Goal: Task Accomplishment & Management: Manage account settings

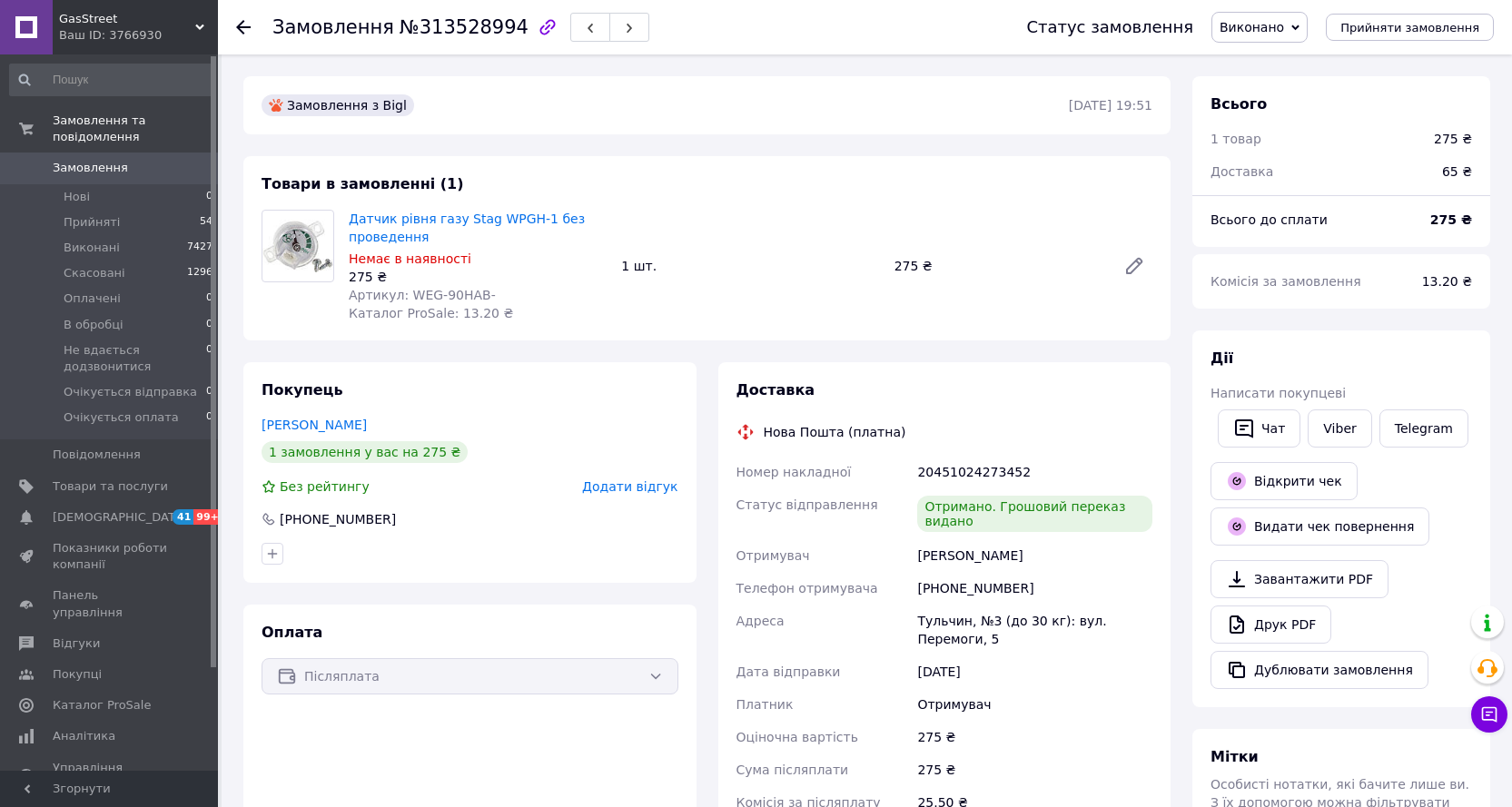
click at [81, 69] on input at bounding box center [111, 80] width 205 height 32
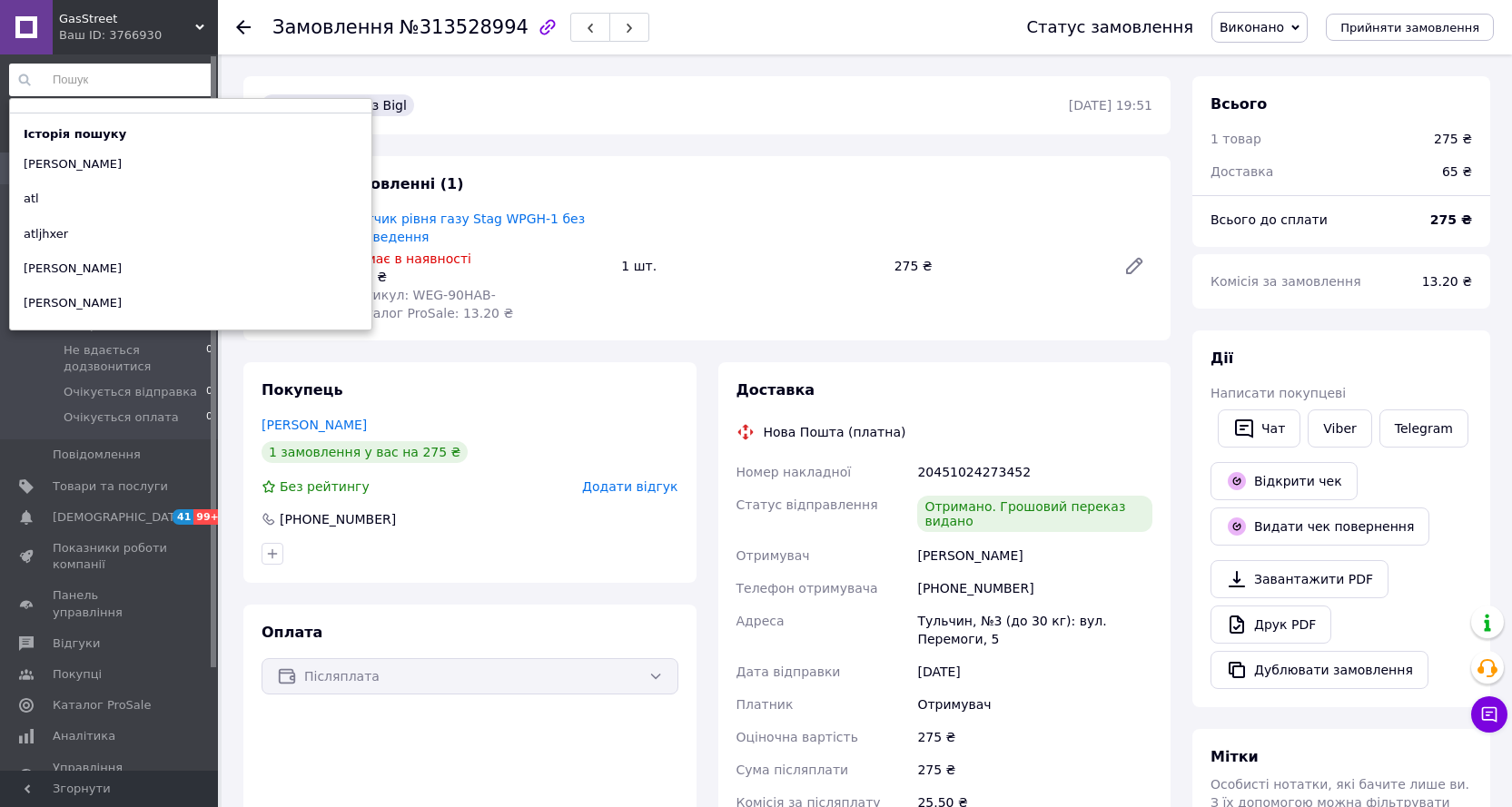
paste input "[PERSON_NAME]"
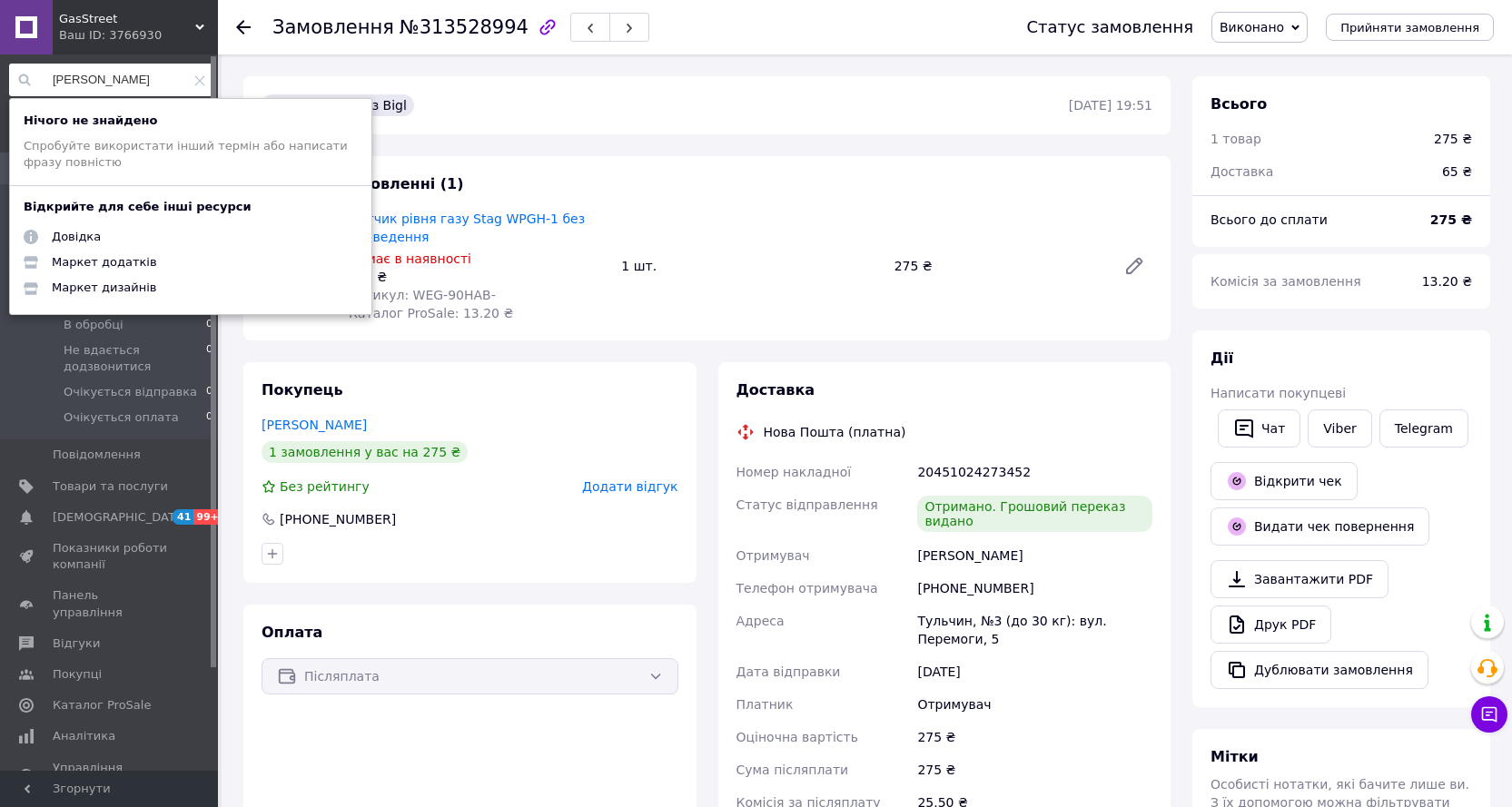
drag, startPoint x: 123, startPoint y: 80, endPoint x: 0, endPoint y: 66, distance: 123.8
click at [0, 68] on div "[PERSON_NAME] Нічого не знайдено Спробуйте використати інший термін або написат…" at bounding box center [111, 415] width 223 height 722
paste input "380668666184"
type input "380668666184"
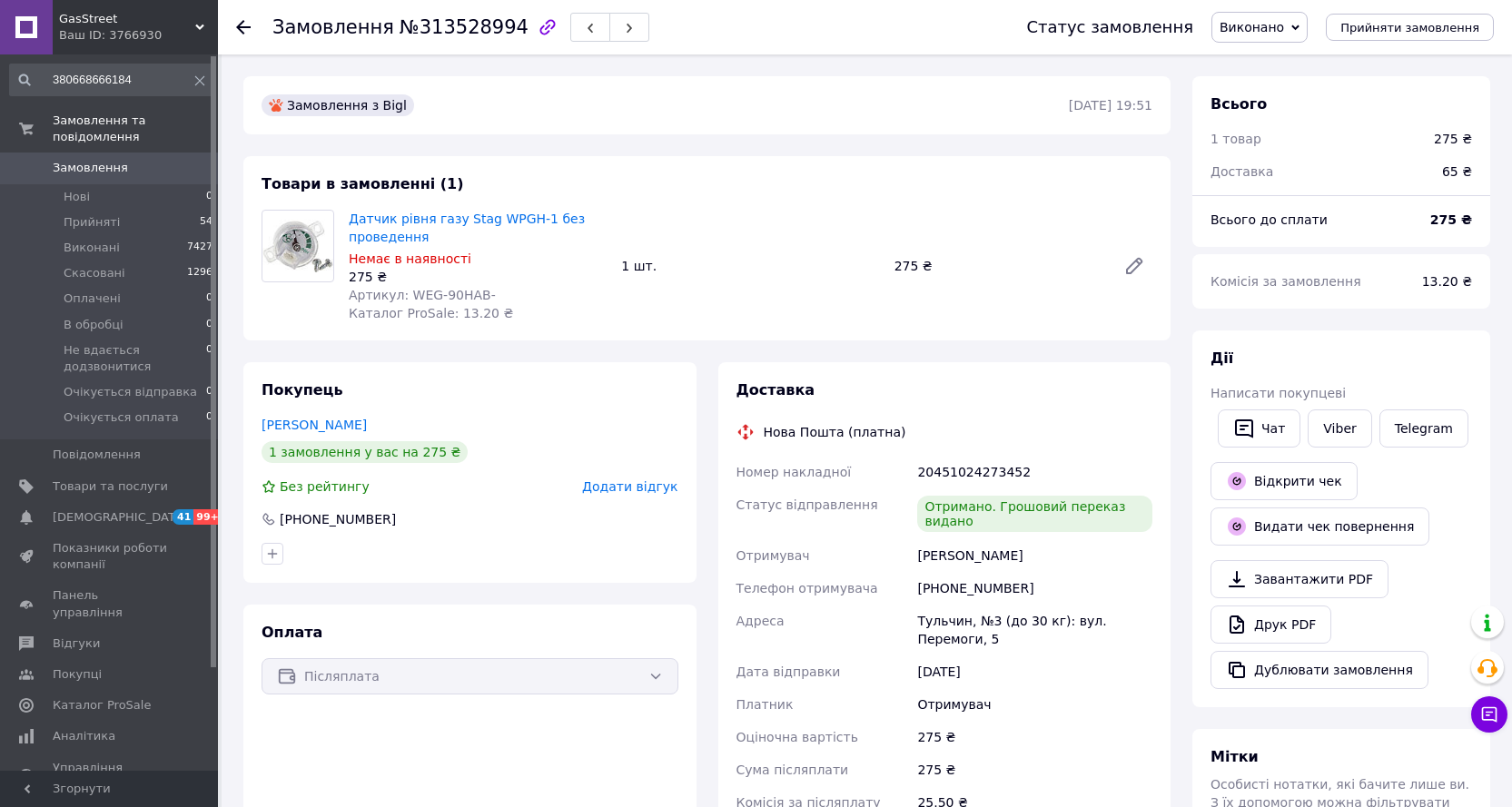
click at [242, 22] on use at bounding box center [244, 28] width 15 height 15
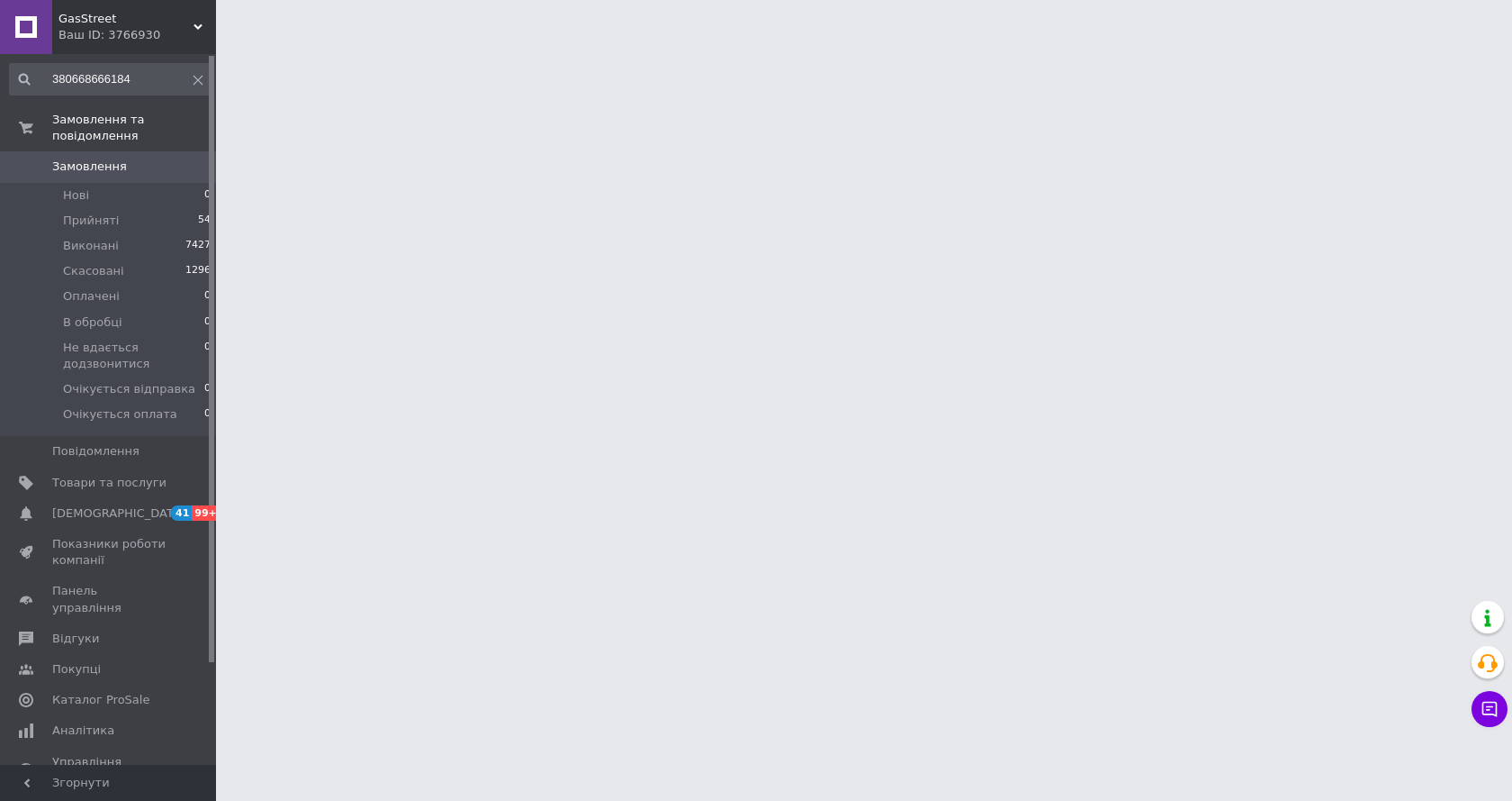
click at [85, 152] on link "Замовлення 0" at bounding box center [110, 166] width 222 height 30
click at [196, 83] on icon at bounding box center [199, 80] width 11 height 11
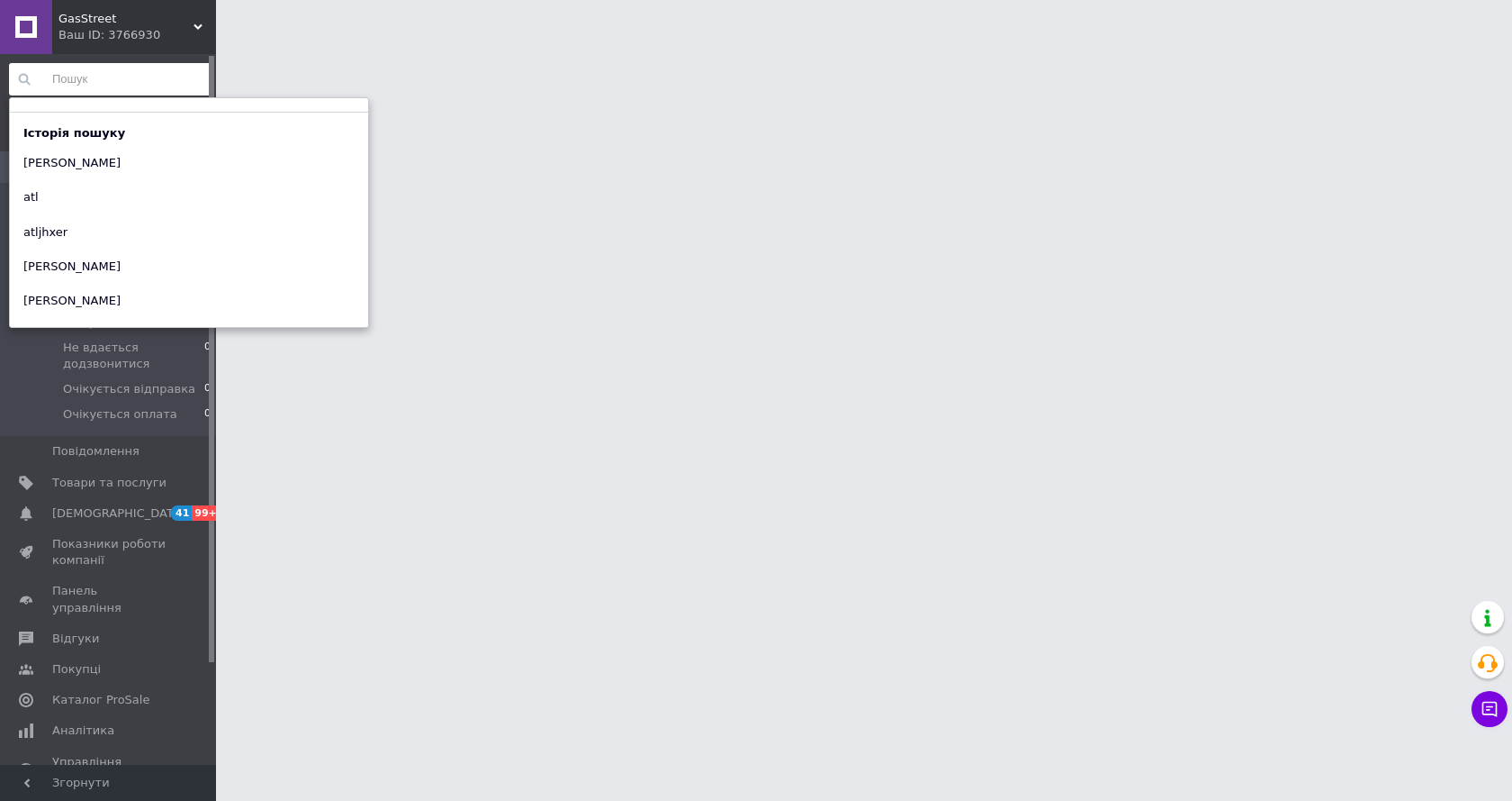
click at [481, 45] on html "GasStreet Ваш ID: 3766930 Сайт GasStreet Кабінет покупця Перевірити стан систем…" at bounding box center [756, 22] width 1512 height 45
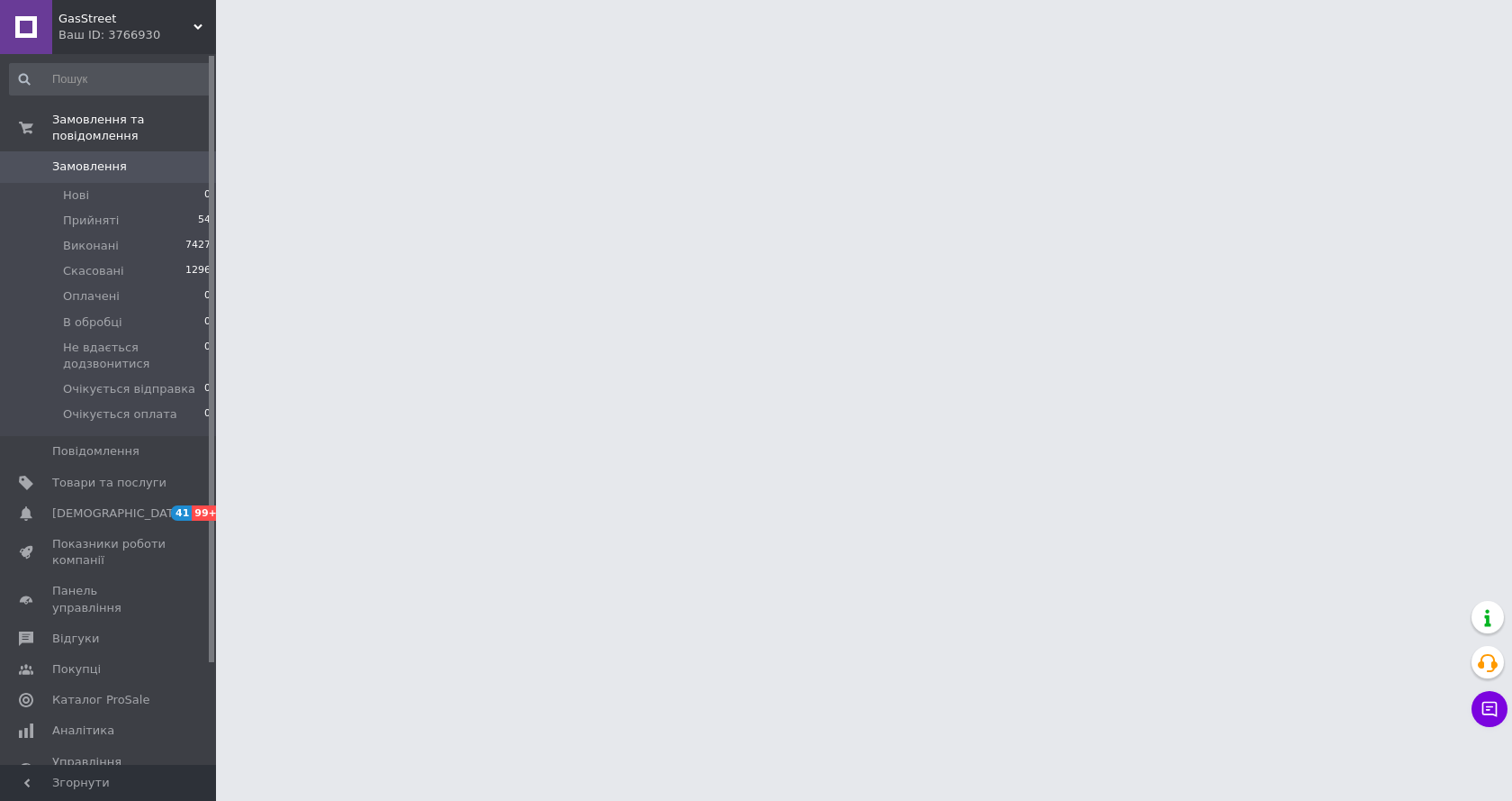
click at [84, 158] on span "Замовлення" at bounding box center [89, 166] width 74 height 17
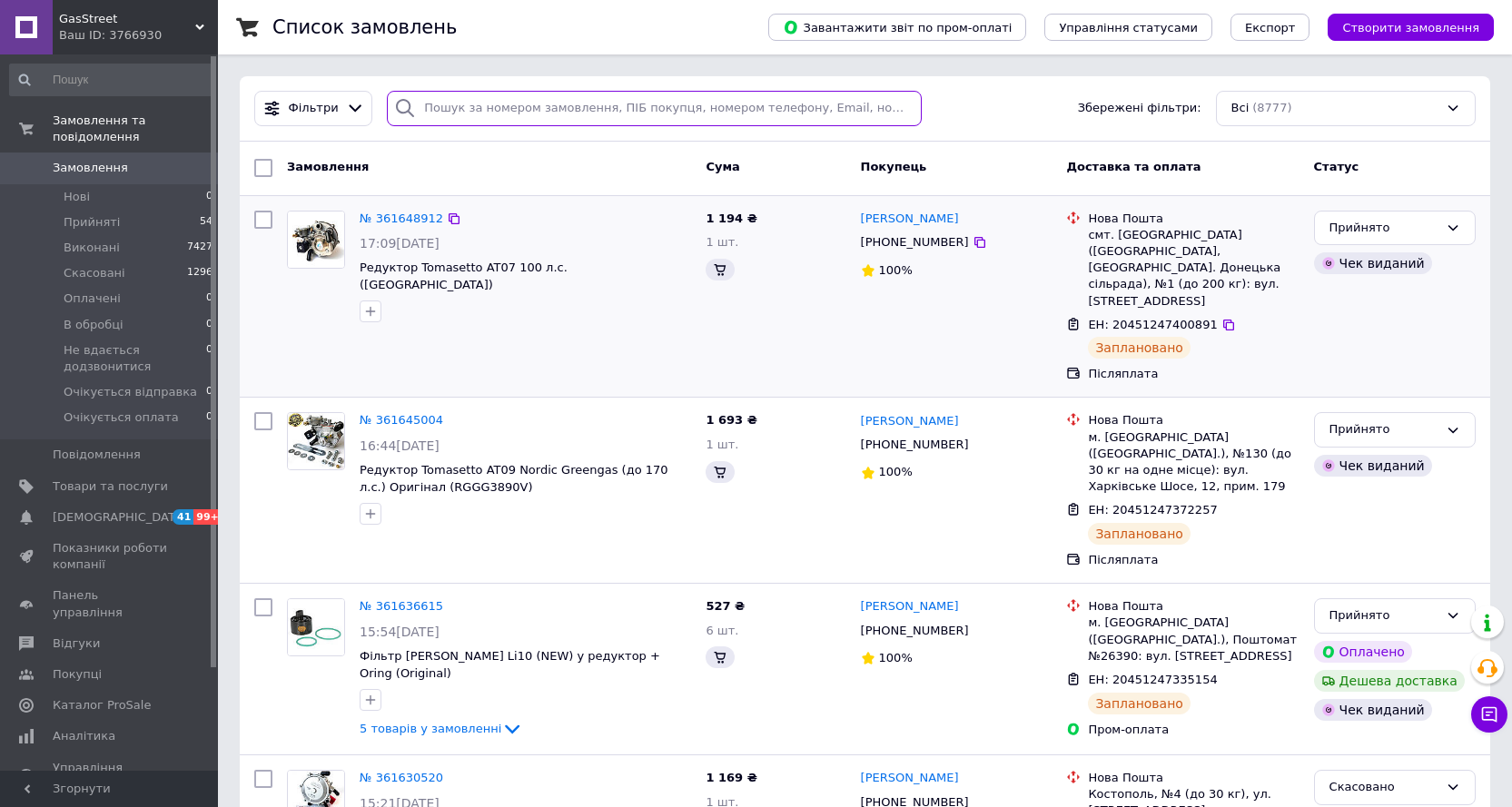
click at [491, 108] on input "search" at bounding box center [654, 108] width 535 height 35
paste input "380668666184"
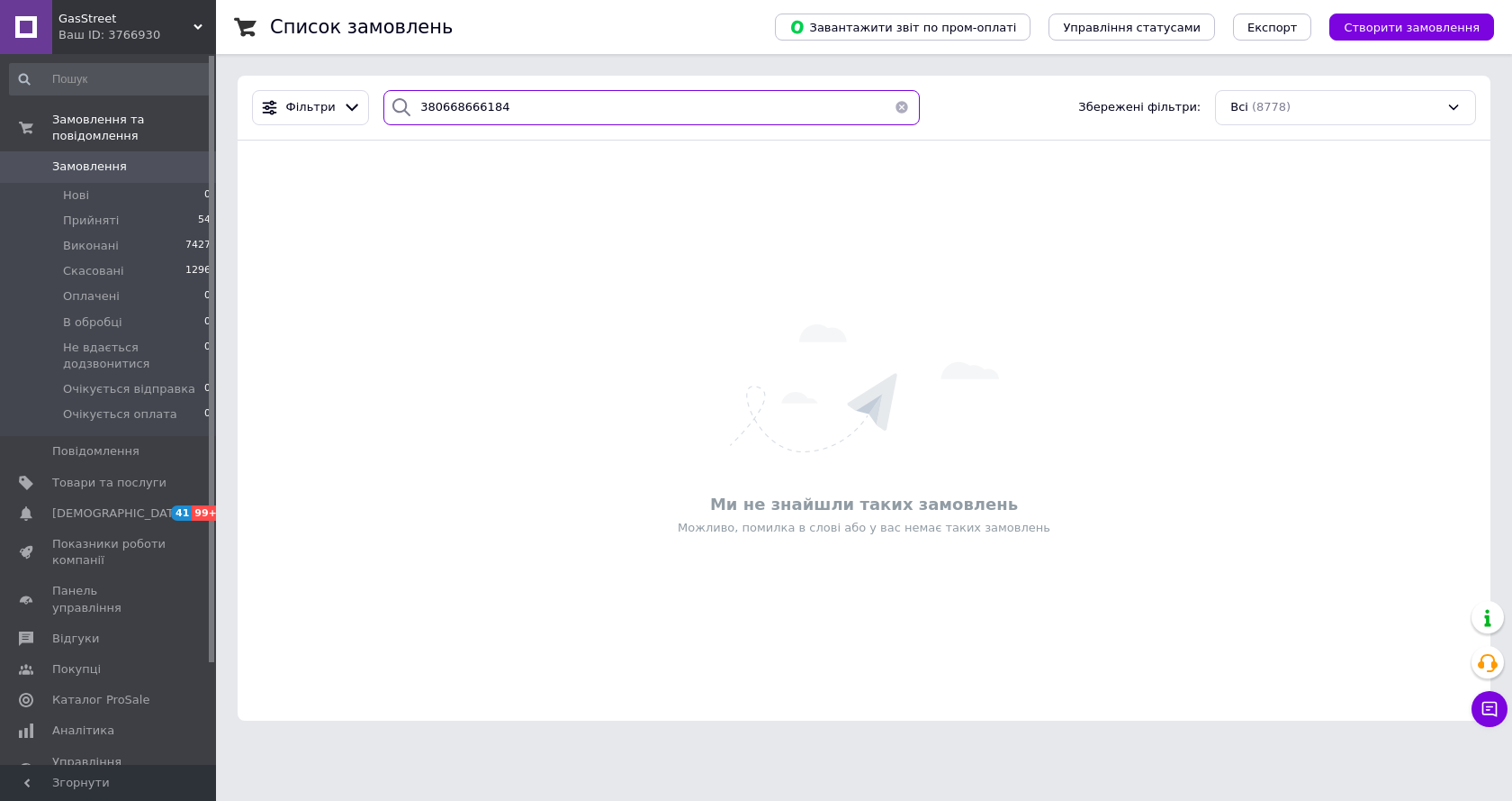
type input "380668666184"
click at [896, 106] on button "button" at bounding box center [902, 108] width 36 height 35
type input "пожид"
click at [346, 109] on icon at bounding box center [352, 109] width 13 height 7
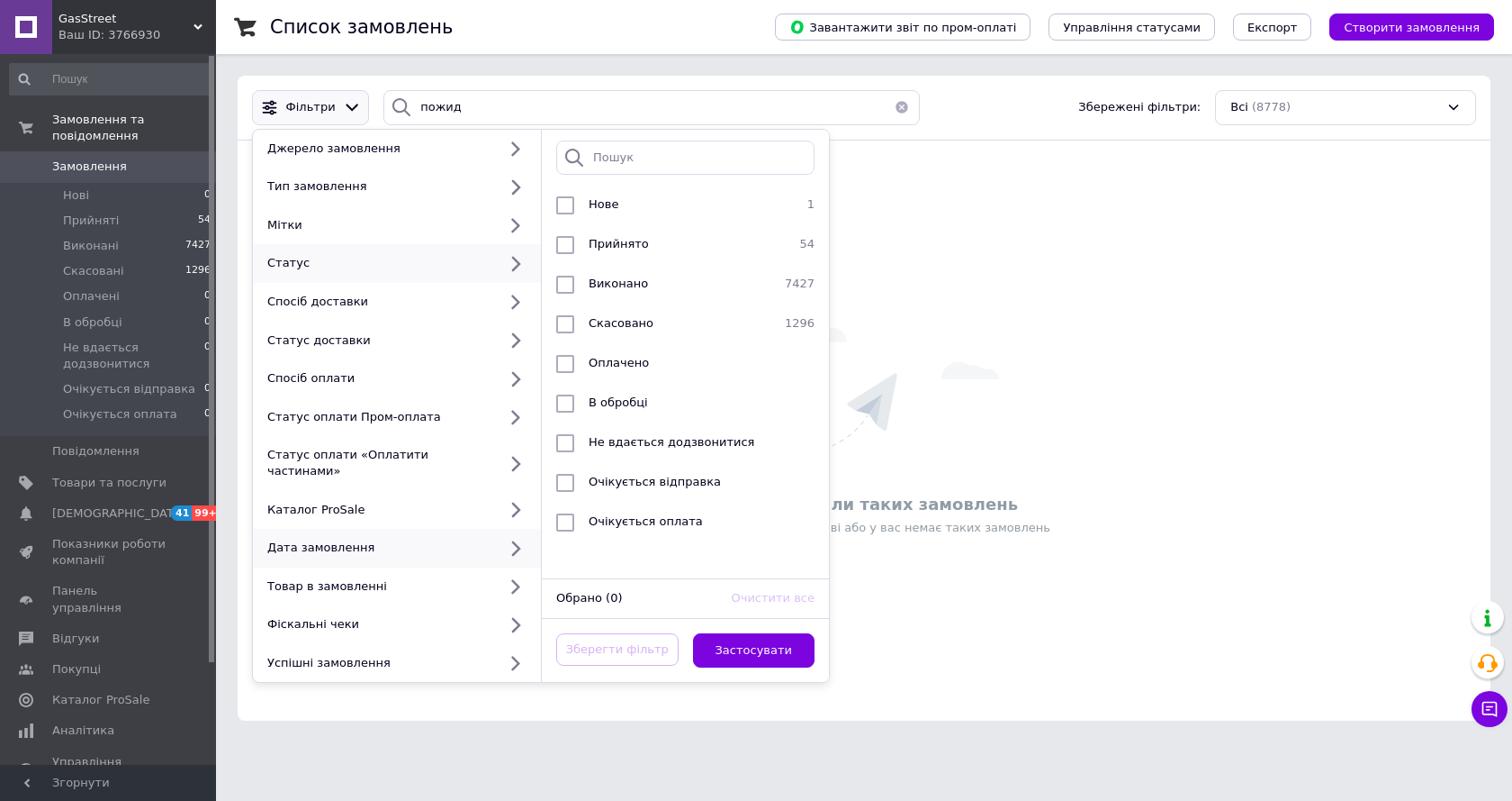
click at [512, 537] on icon at bounding box center [515, 548] width 22 height 22
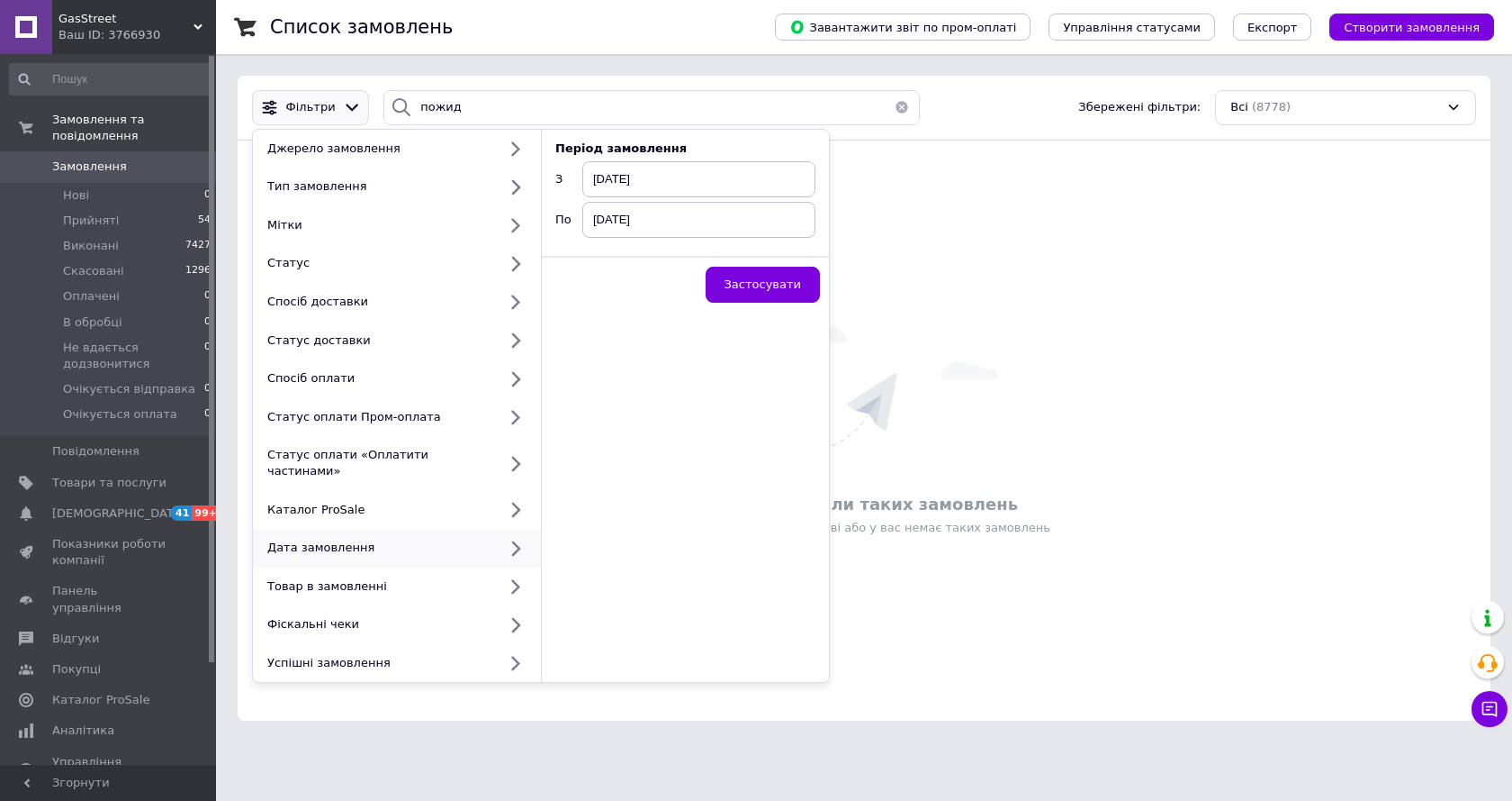
click at [718, 174] on span "[DATE]" at bounding box center [699, 178] width 233 height 36
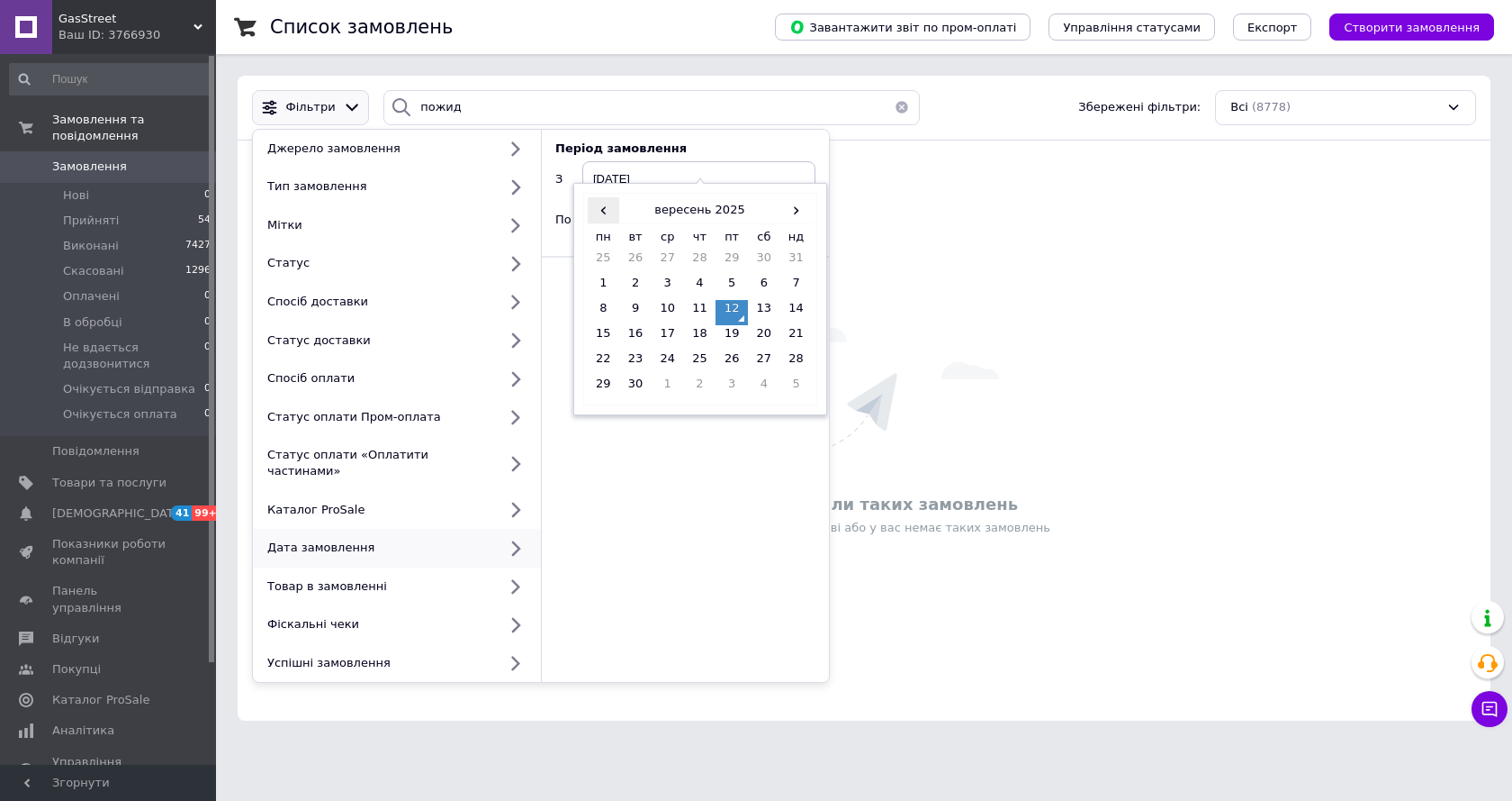
click at [608, 215] on span "‹" at bounding box center [604, 210] width 32 height 26
click at [667, 310] on td "13" at bounding box center [667, 312] width 32 height 25
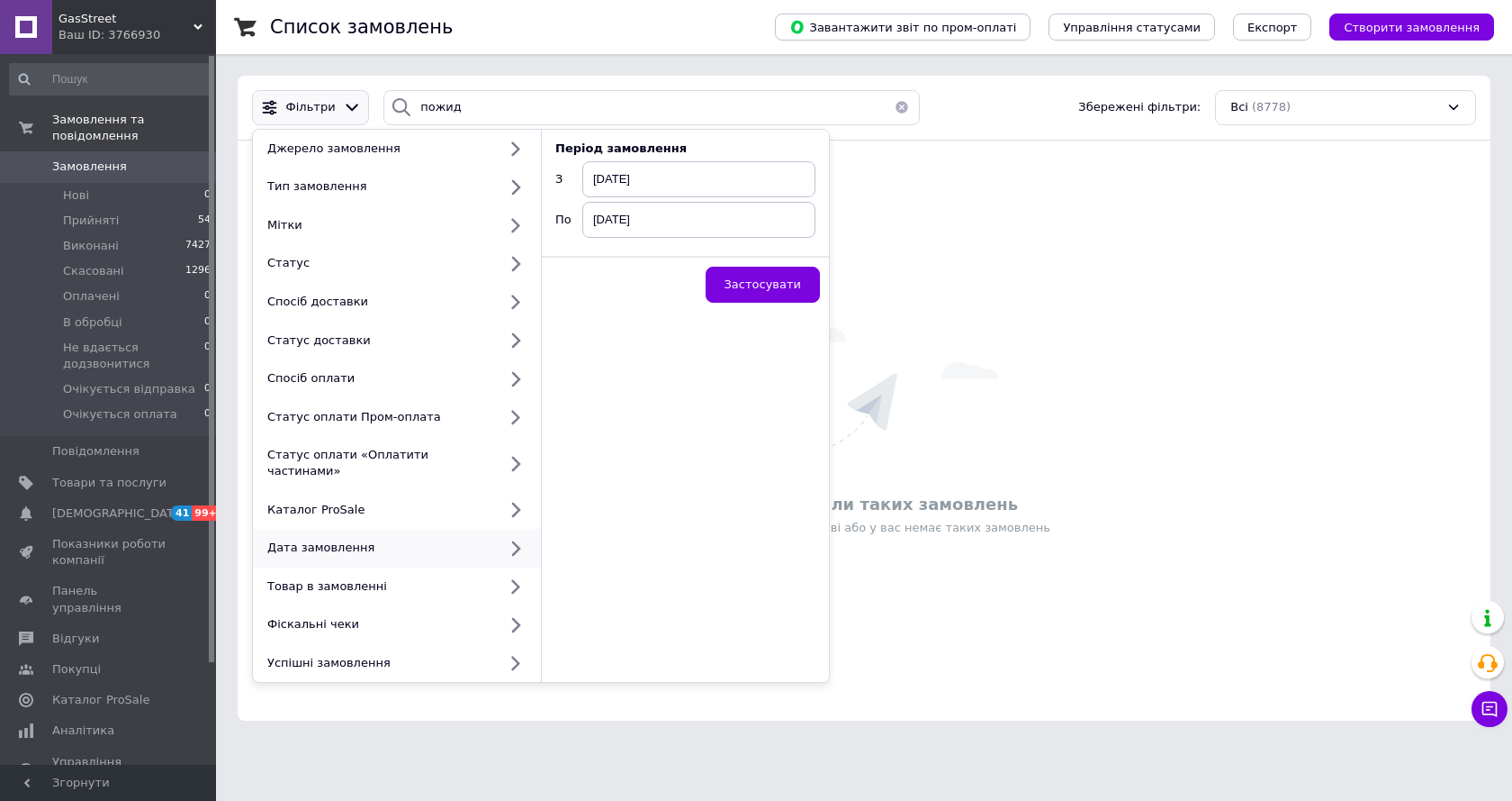
click at [661, 214] on span "[DATE]" at bounding box center [699, 219] width 233 height 36
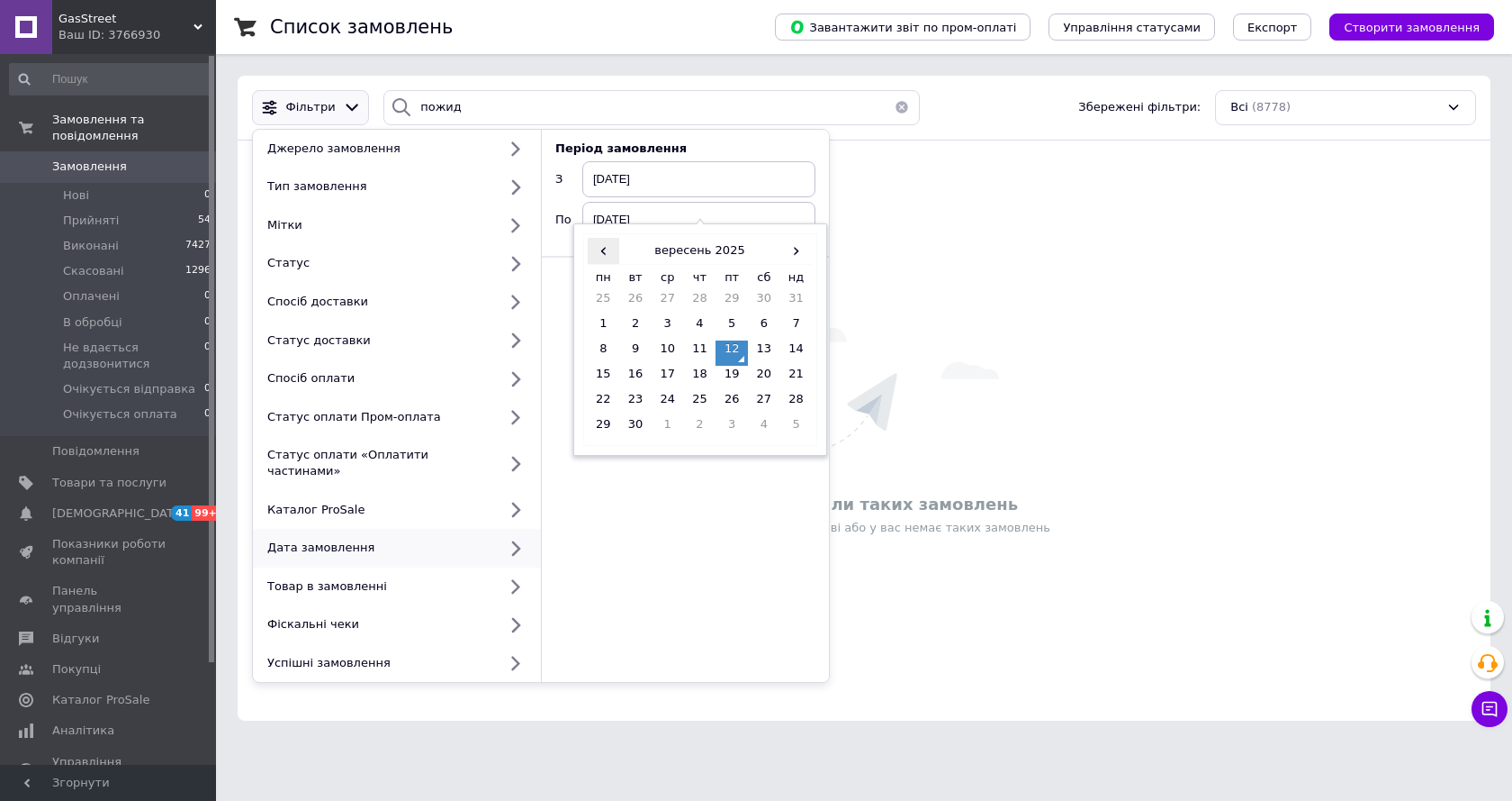
drag, startPoint x: 603, startPoint y: 253, endPoint x: 611, endPoint y: 257, distance: 8.9
click at [605, 253] on span "‹" at bounding box center [604, 251] width 32 height 26
click at [666, 355] on td "13" at bounding box center [667, 352] width 32 height 25
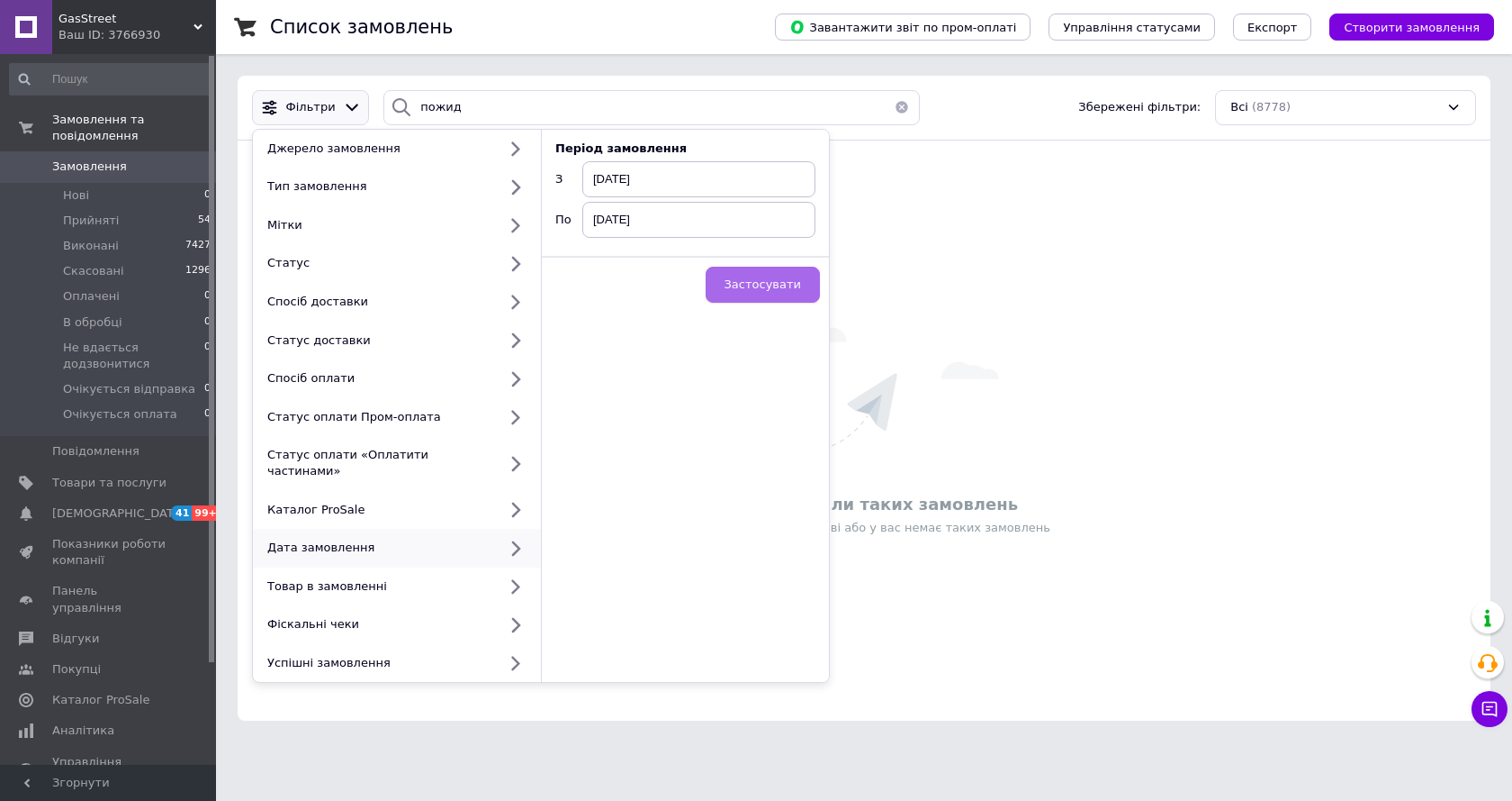
click at [771, 291] on span "Застосувати" at bounding box center [762, 284] width 76 height 14
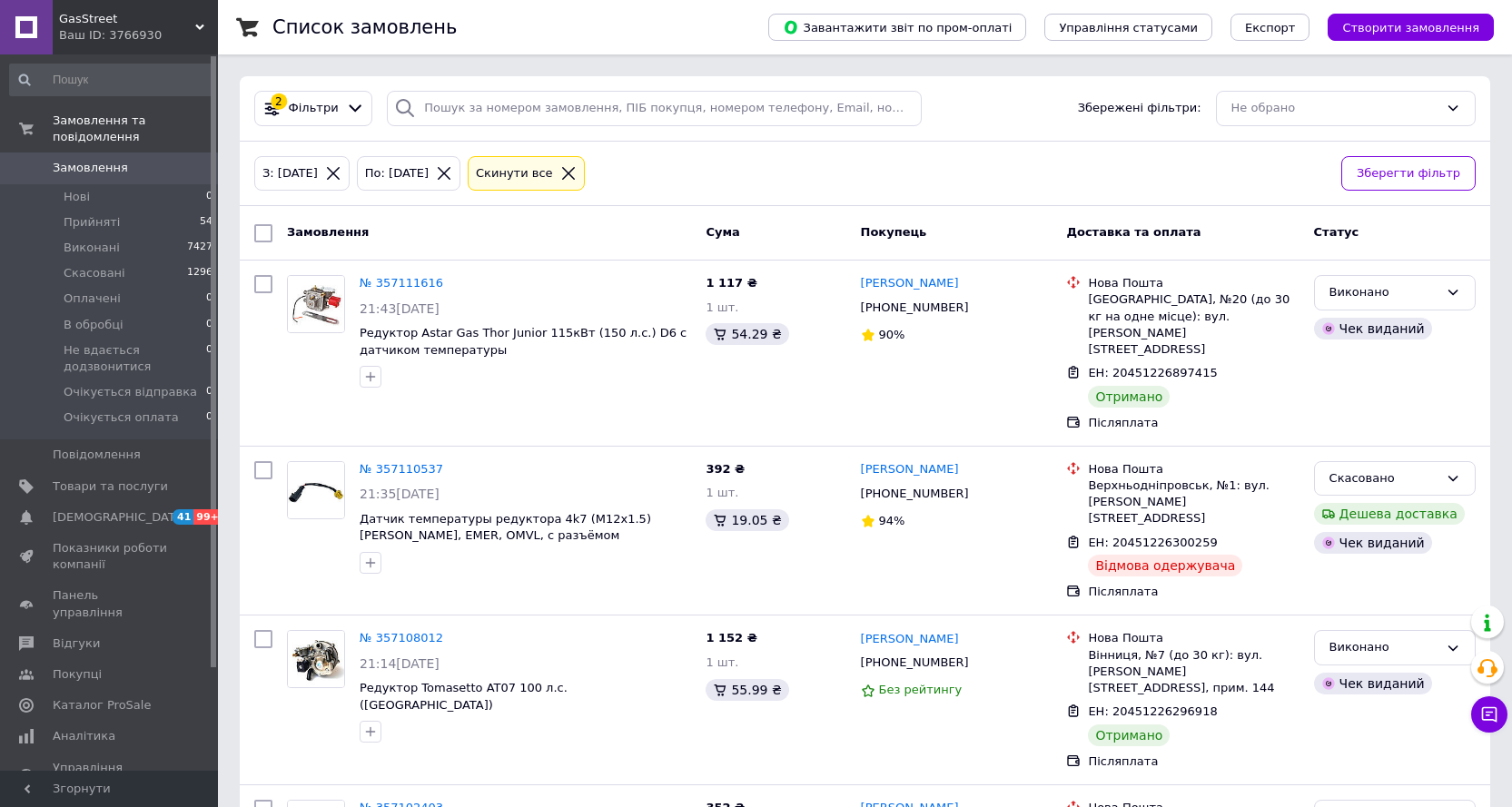
click at [424, 174] on div "По: [DATE]" at bounding box center [397, 173] width 70 height 19
click at [311, 161] on div "З: [DATE]" at bounding box center [301, 173] width 95 height 35
click at [311, 172] on div "З: [DATE]" at bounding box center [290, 173] width 63 height 19
click at [310, 118] on div "2 Фільтри" at bounding box center [312, 108] width 118 height 35
click at [347, 109] on icon at bounding box center [355, 108] width 19 height 19
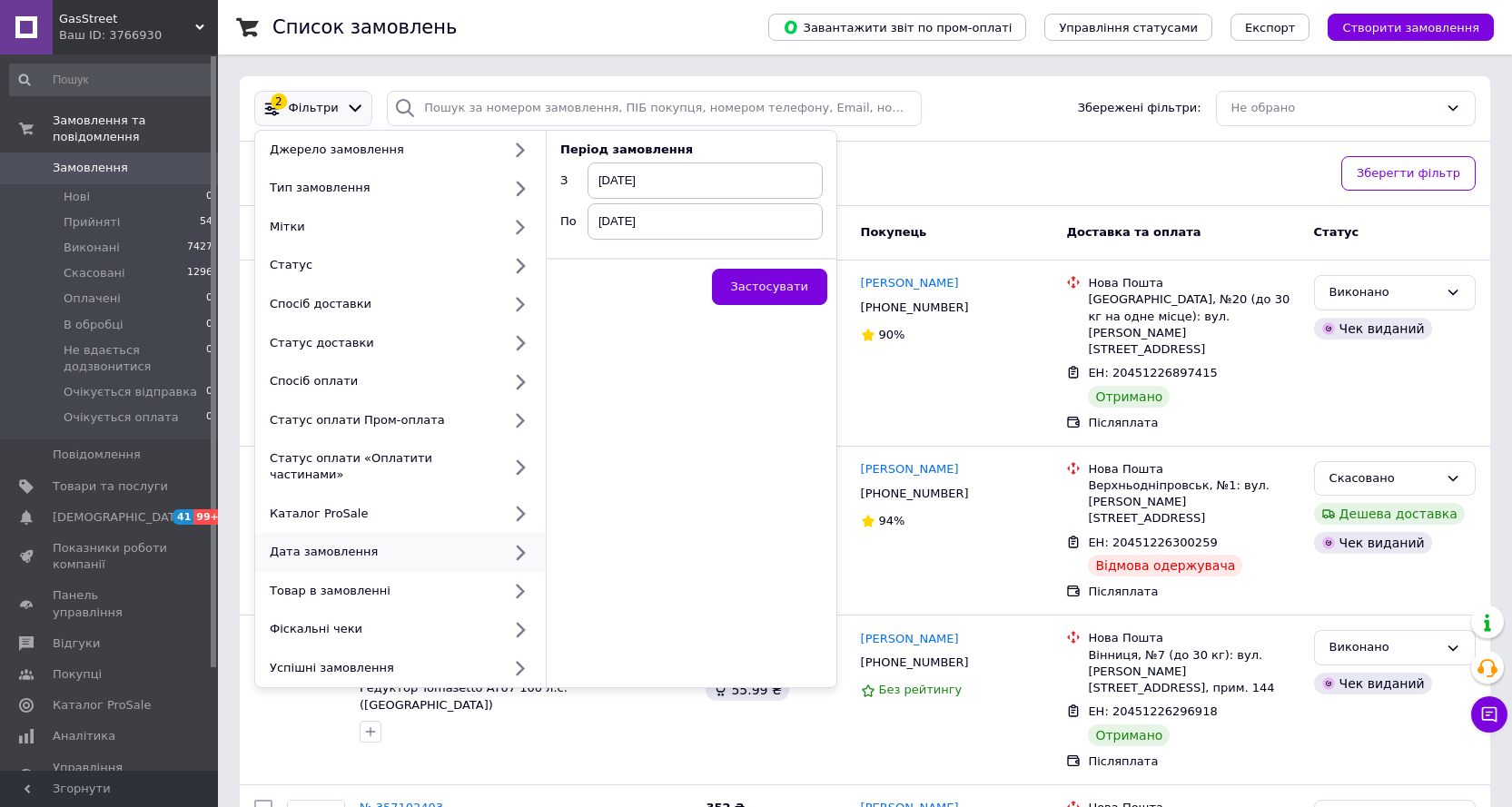
click at [393, 544] on div "Дата замовлення" at bounding box center [382, 552] width 239 height 17
click at [685, 171] on span "[DATE]" at bounding box center [705, 180] width 235 height 36
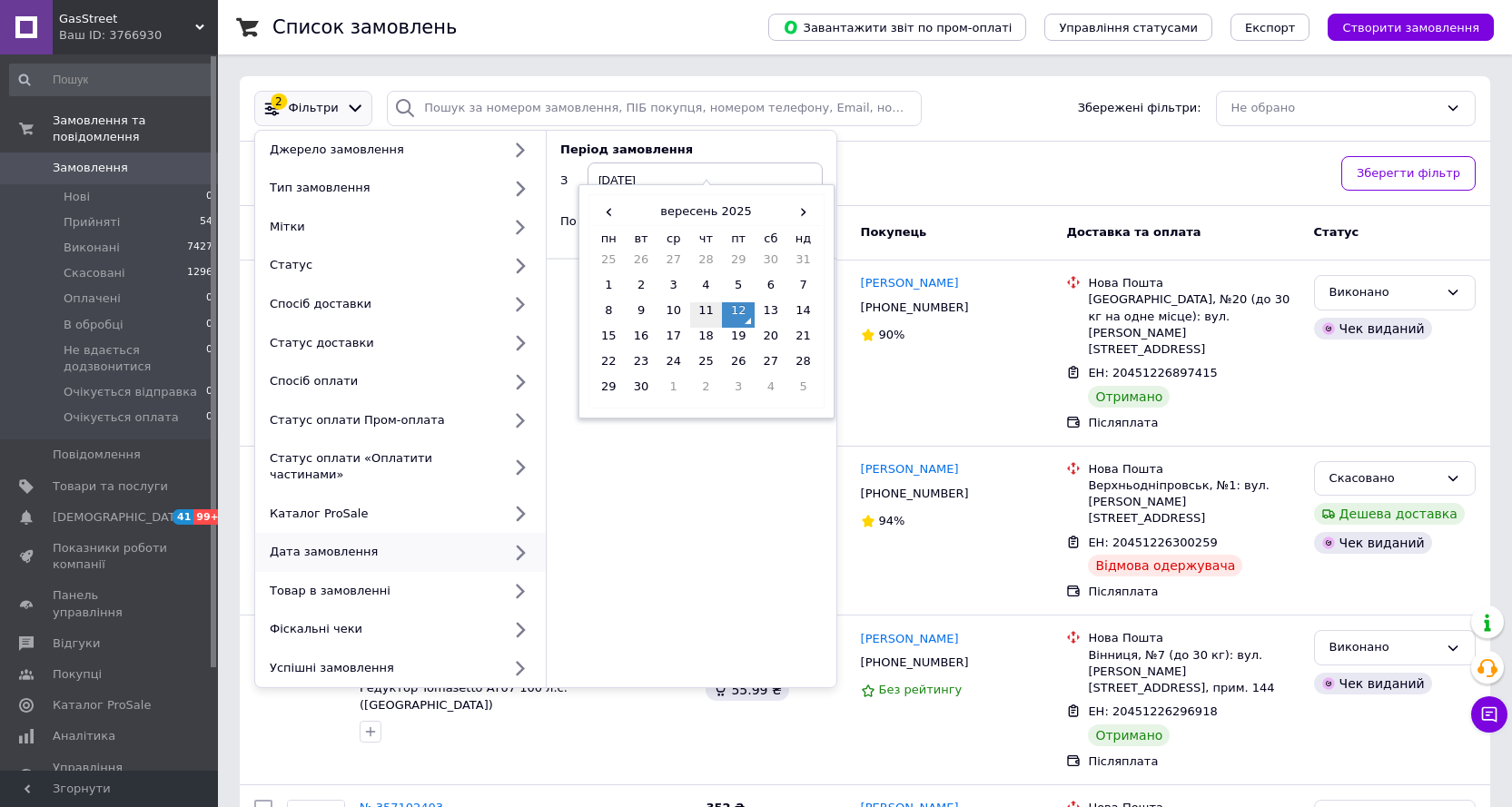
click at [705, 309] on td "11" at bounding box center [705, 314] width 32 height 25
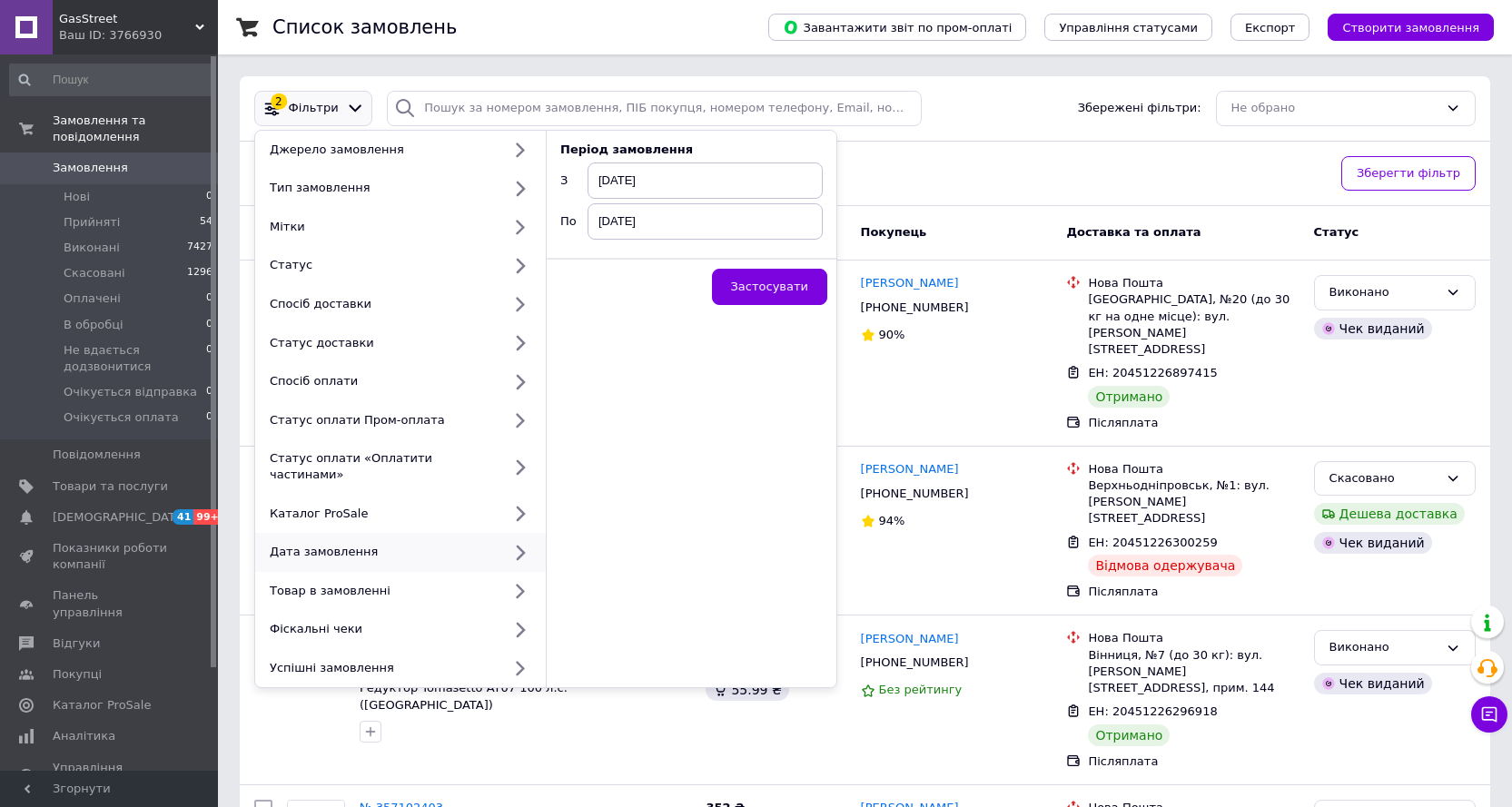
click at [669, 183] on span "[DATE]" at bounding box center [705, 180] width 235 height 36
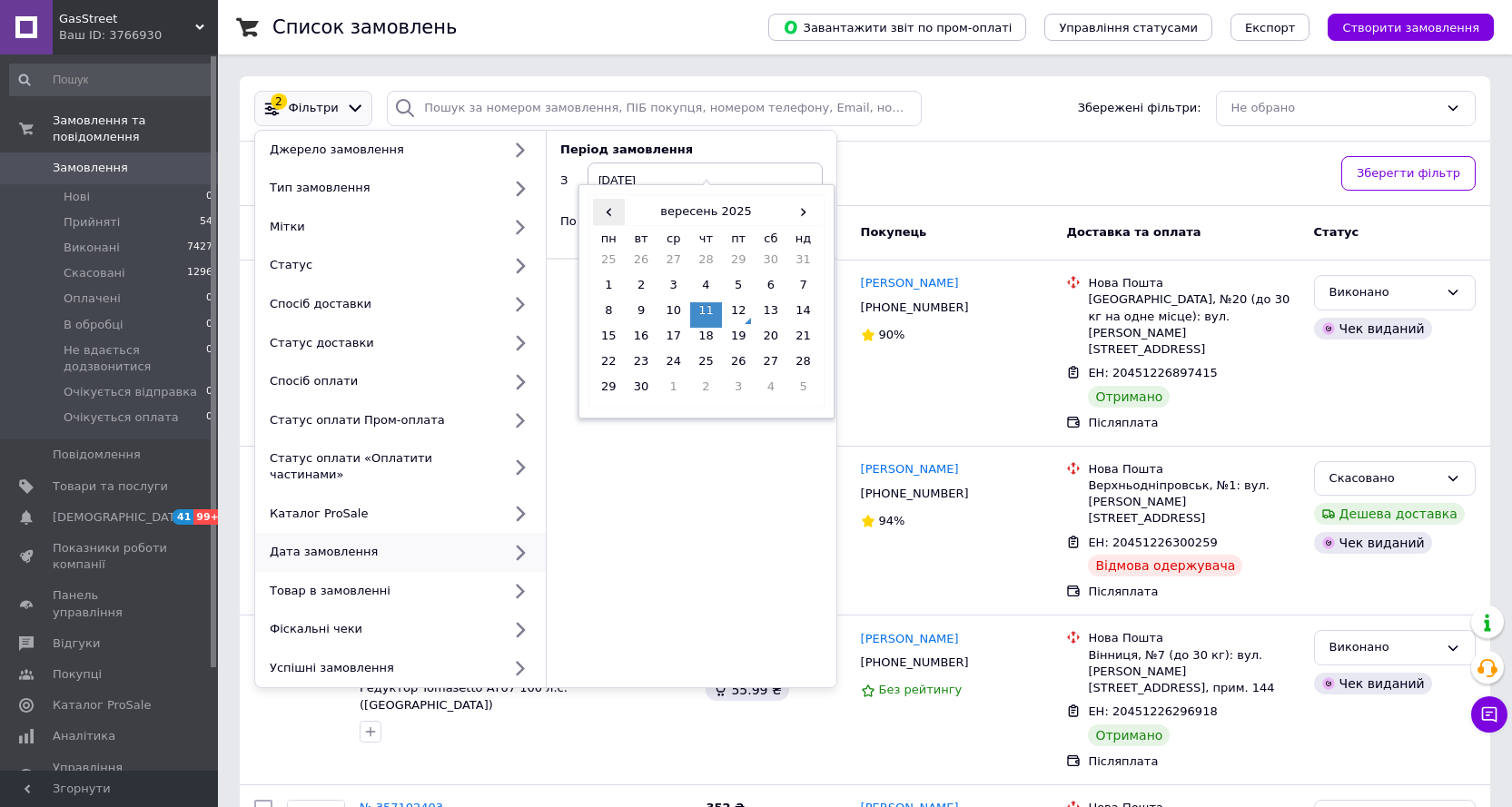
click at [611, 209] on span "‹" at bounding box center [609, 211] width 32 height 26
click at [646, 309] on td "12" at bounding box center [641, 314] width 32 height 25
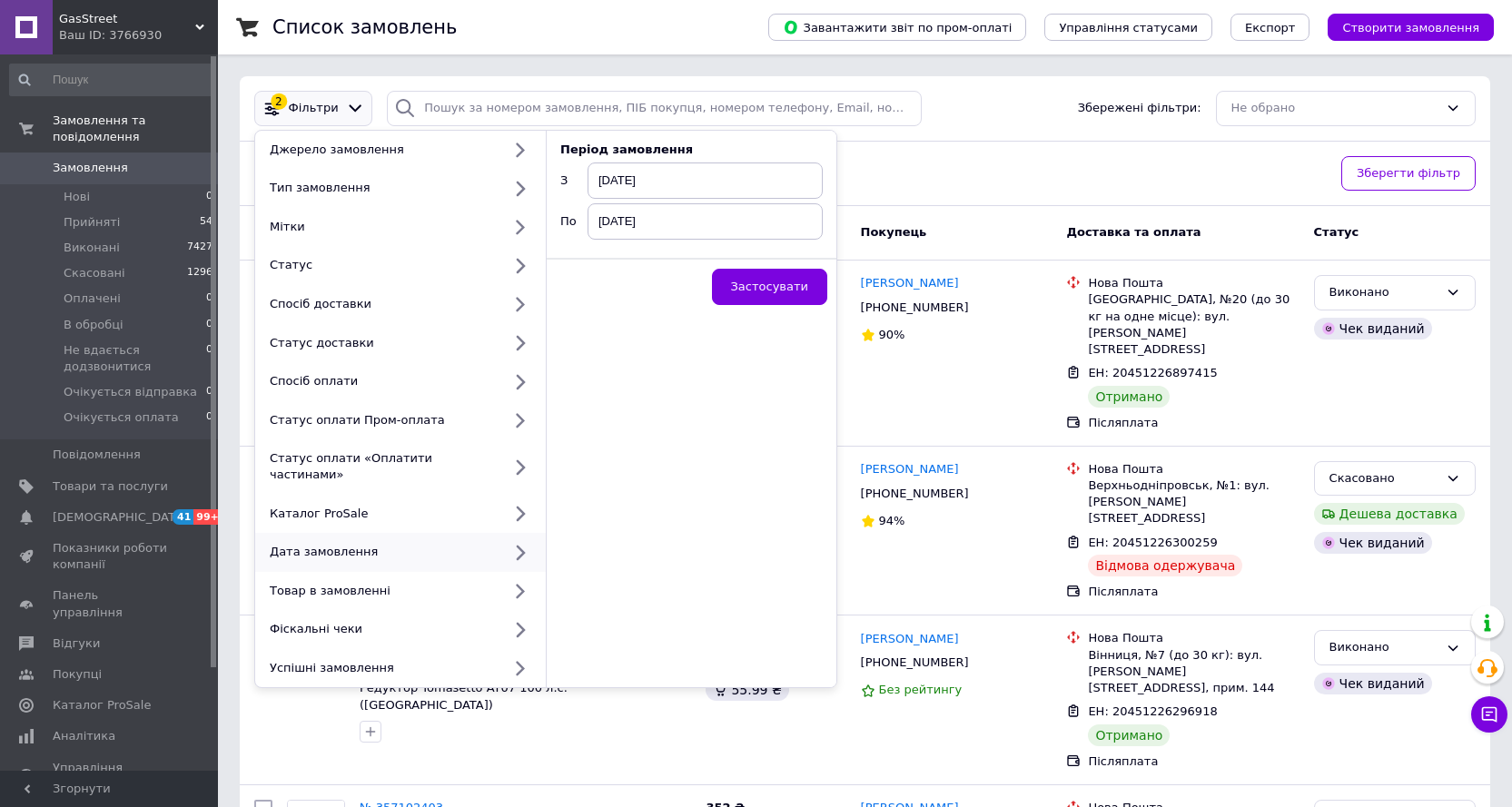
click at [668, 222] on span "[DATE]" at bounding box center [705, 221] width 235 height 36
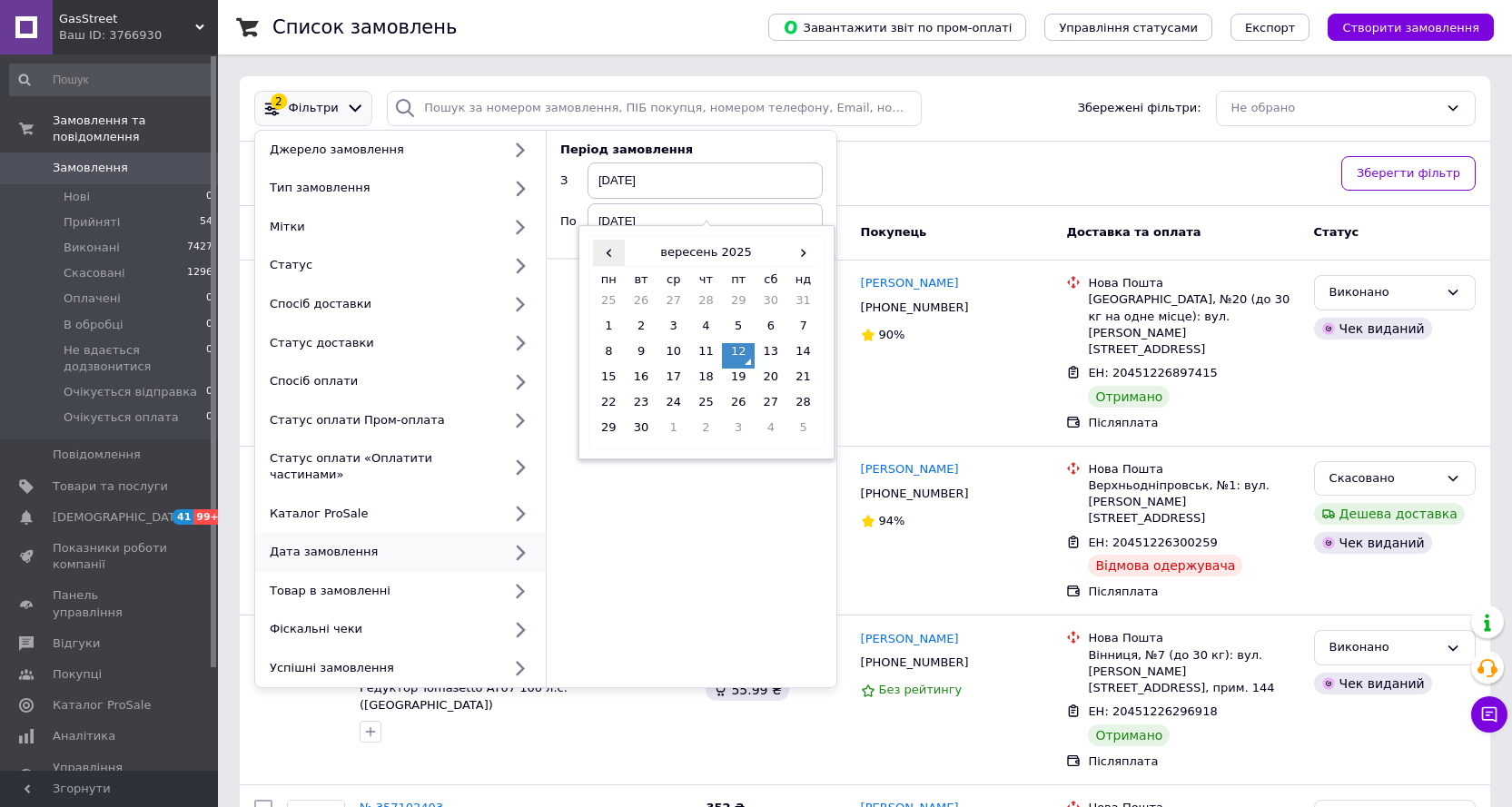
click at [607, 252] on span "‹" at bounding box center [609, 253] width 32 height 26
click at [679, 349] on td "13" at bounding box center [673, 355] width 32 height 25
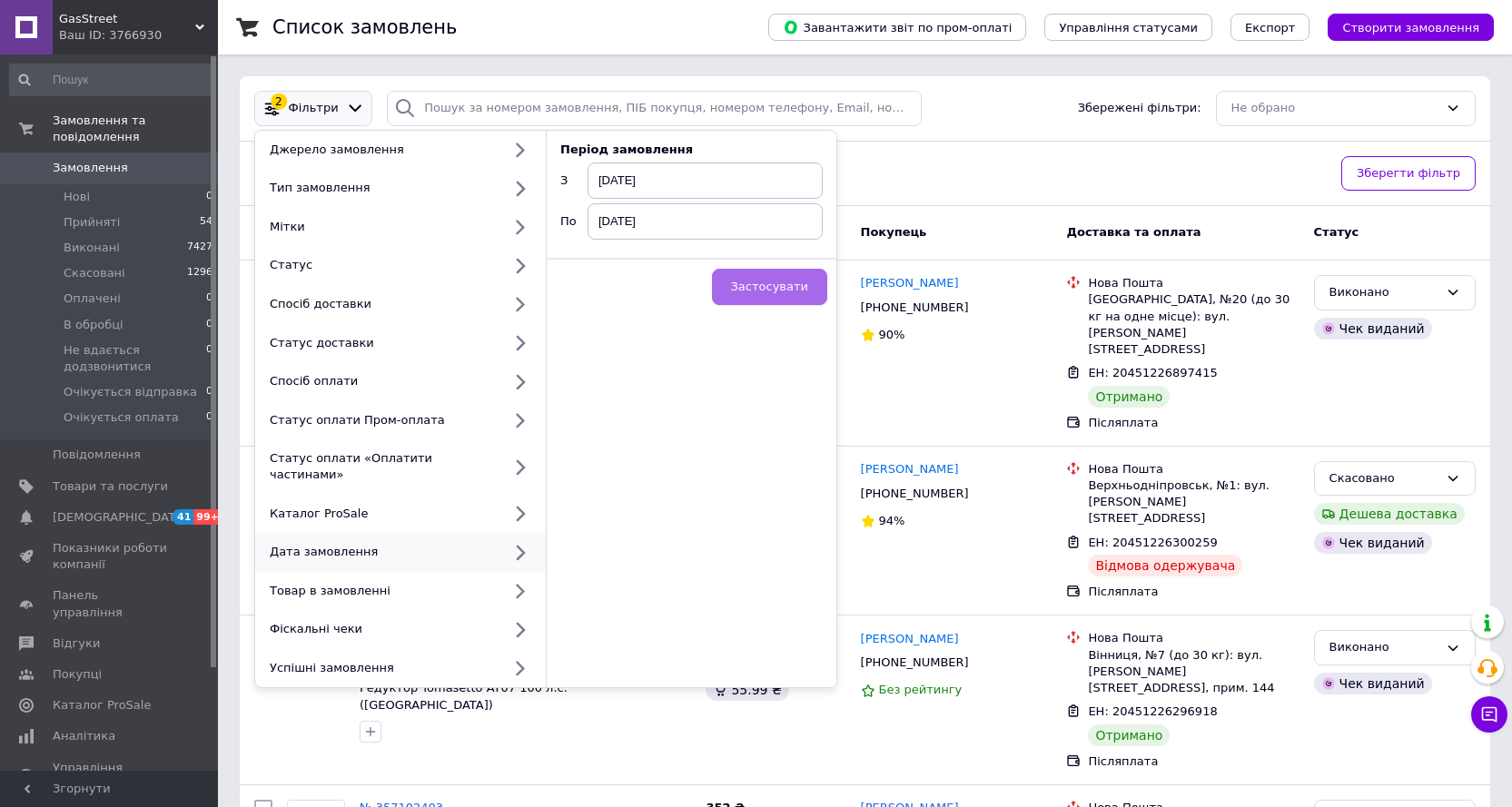
click at [772, 296] on button "Застосувати" at bounding box center [769, 286] width 115 height 36
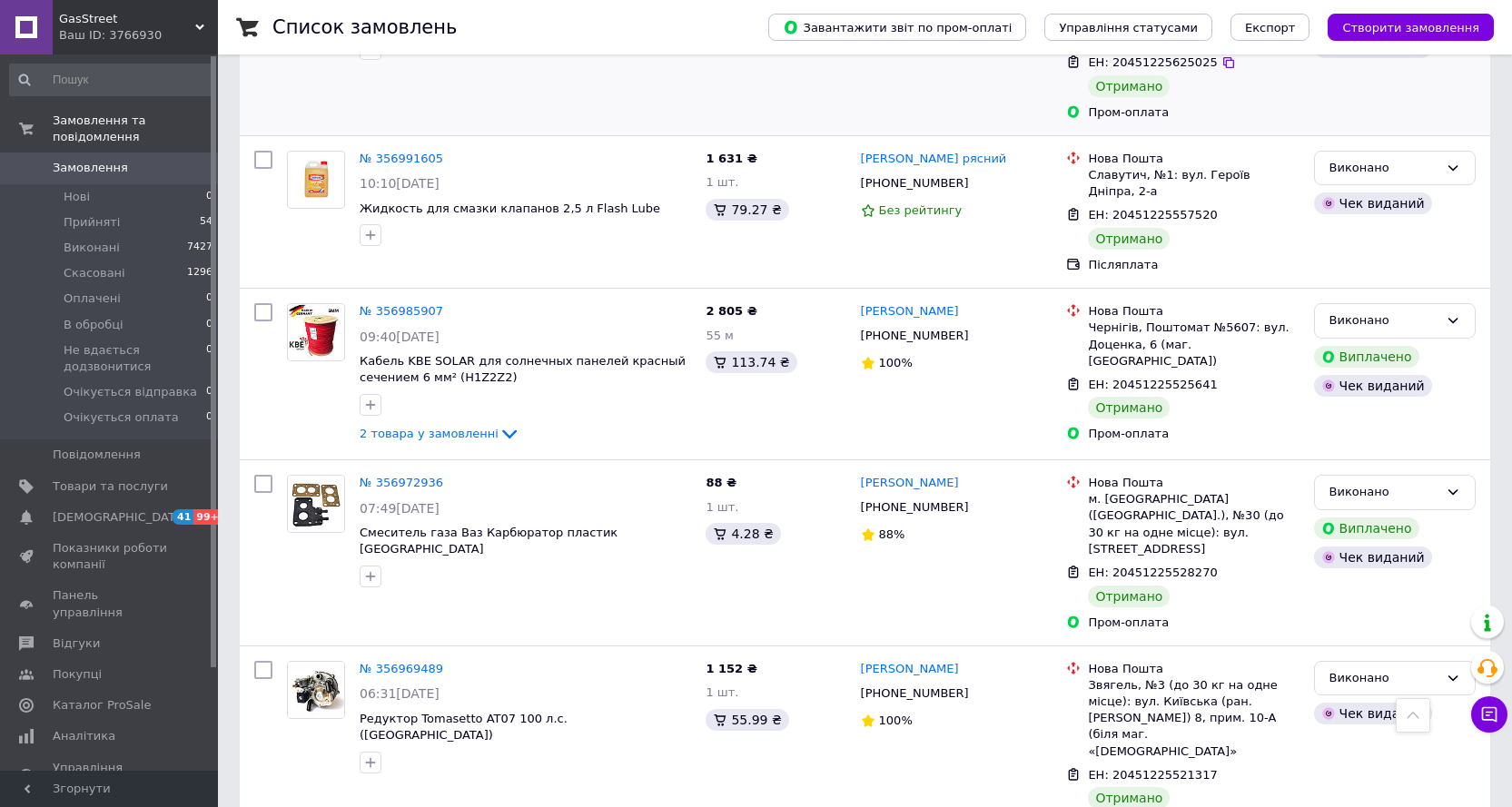
scroll to position [2813, 0]
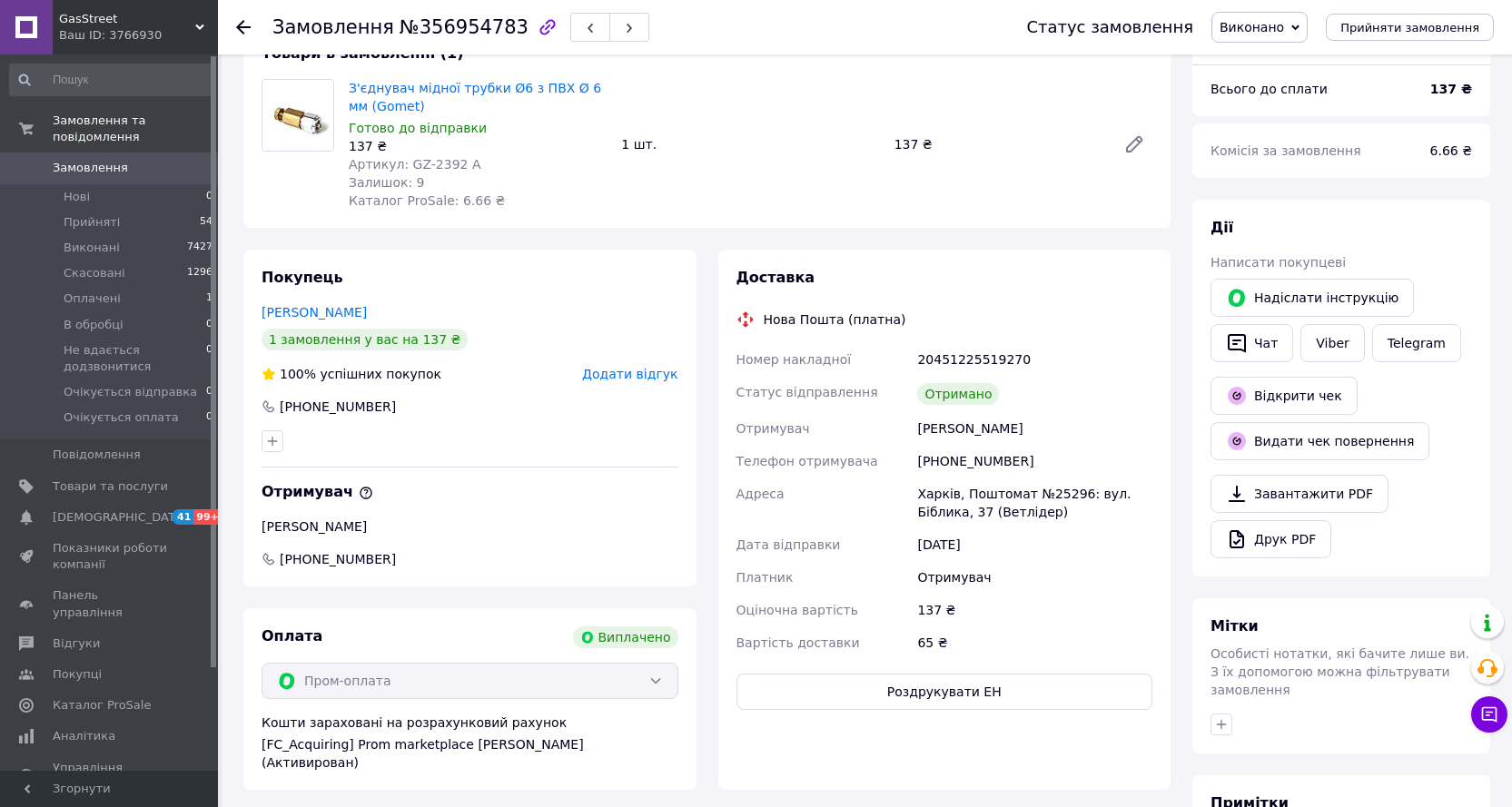
scroll to position [91, 0]
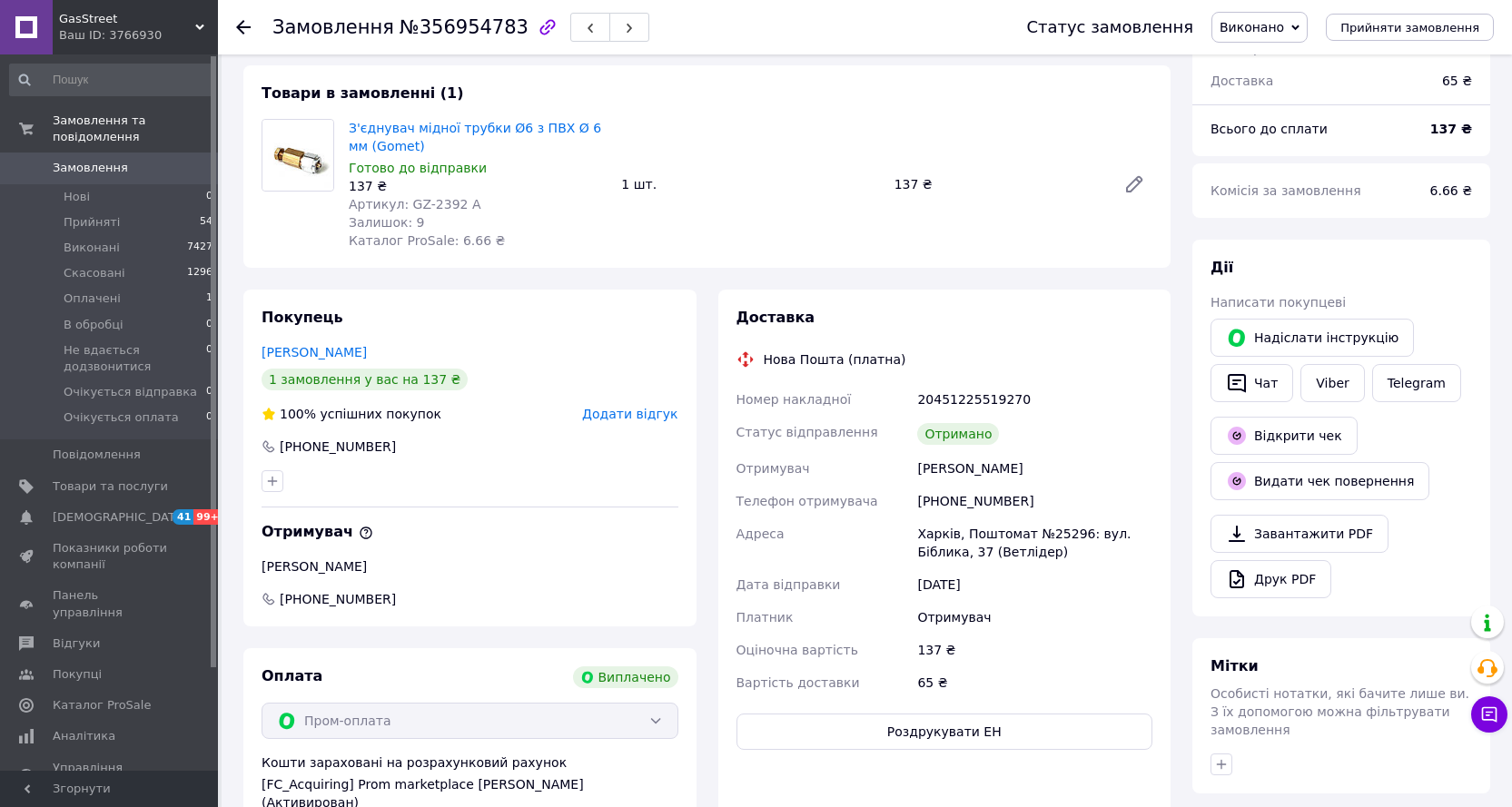
click at [96, 159] on span "Замовлення" at bounding box center [90, 168] width 75 height 17
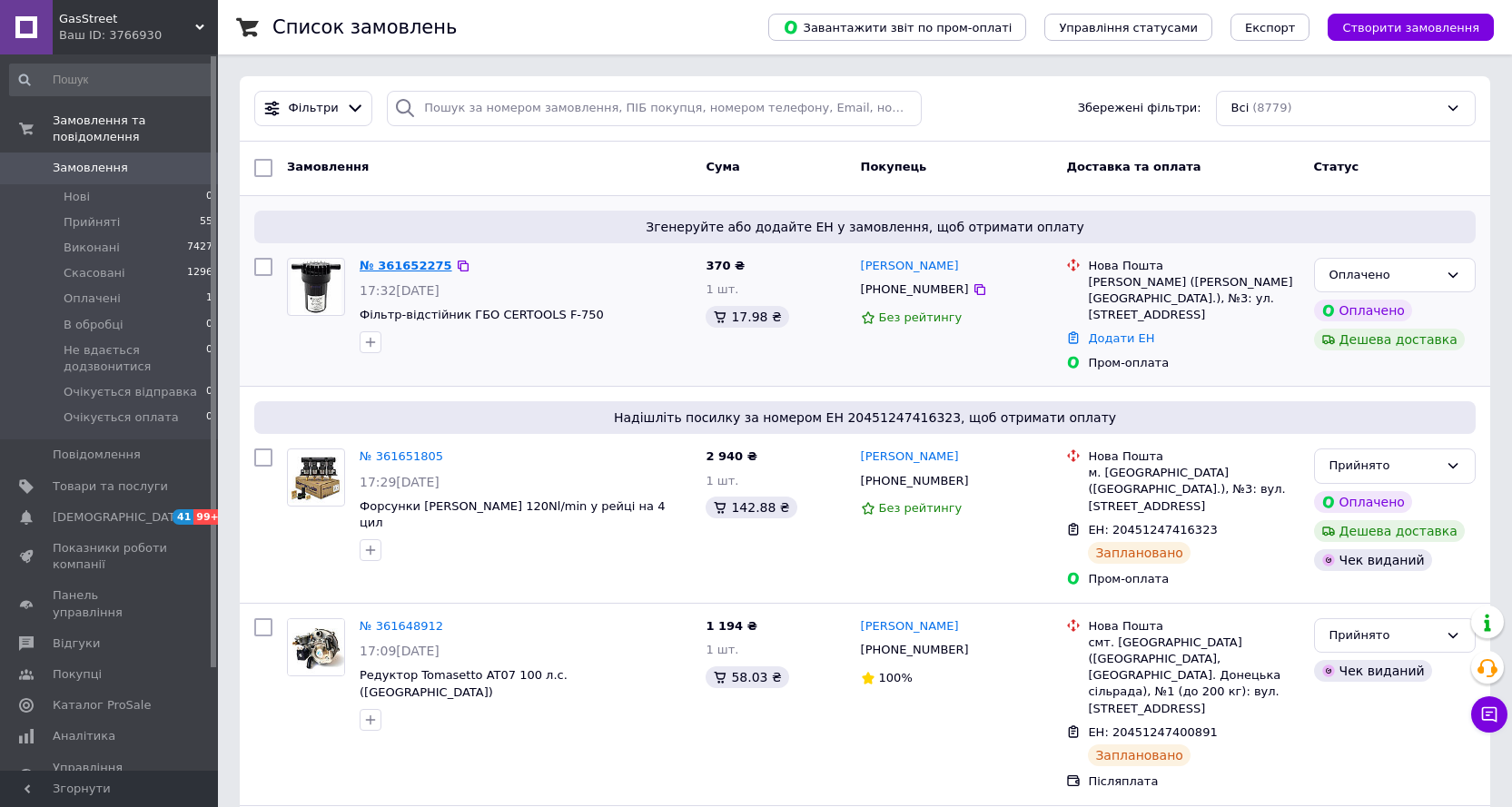
click at [404, 266] on link "№ 361652275" at bounding box center [406, 265] width 93 height 14
click at [94, 214] on span "Прийняті" at bounding box center [92, 222] width 57 height 17
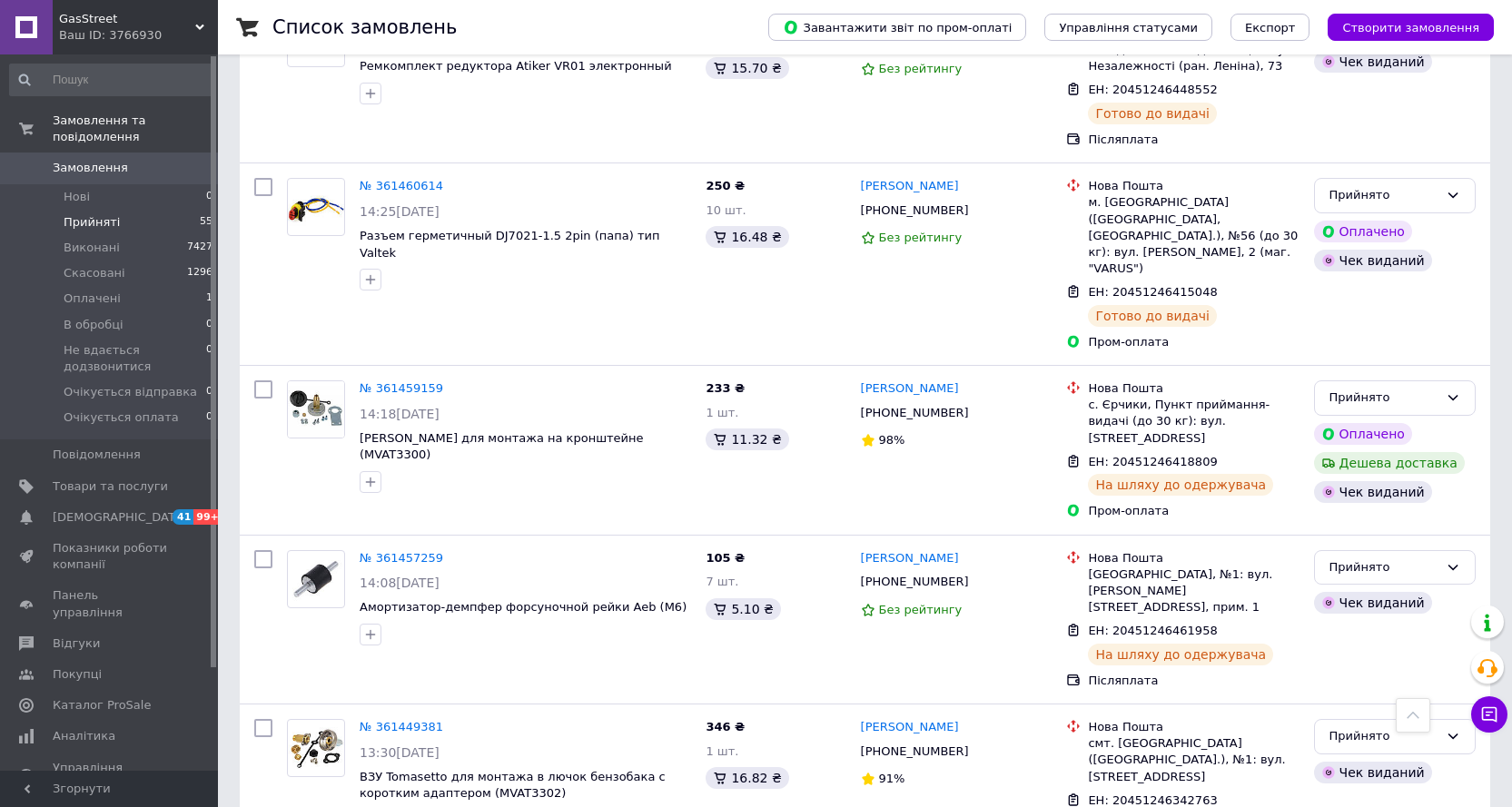
scroll to position [4314, 0]
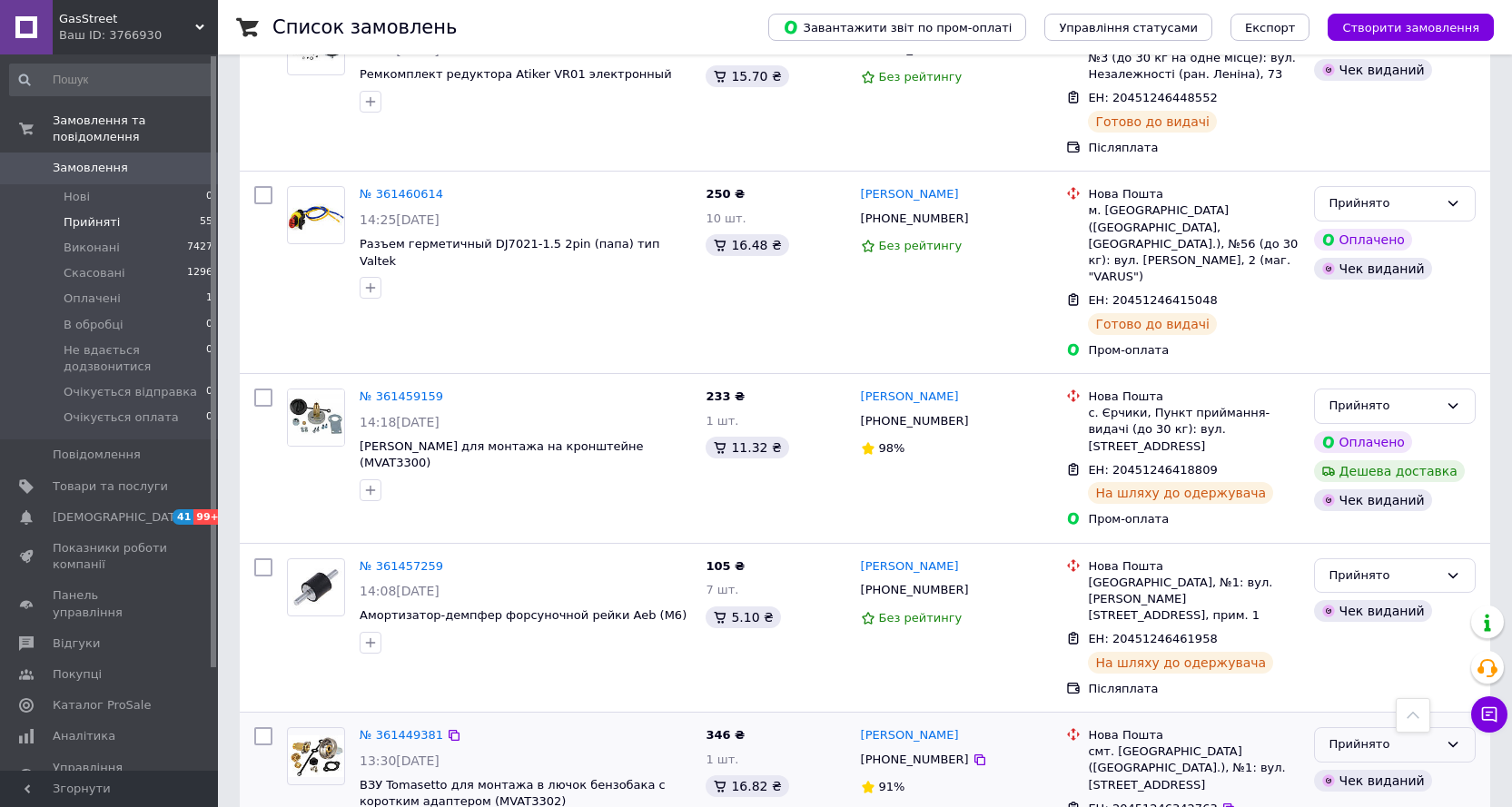
click at [1364, 735] on div "Прийнято" at bounding box center [1384, 744] width 109 height 19
click at [1338, 766] on li "Виконано" at bounding box center [1394, 783] width 159 height 33
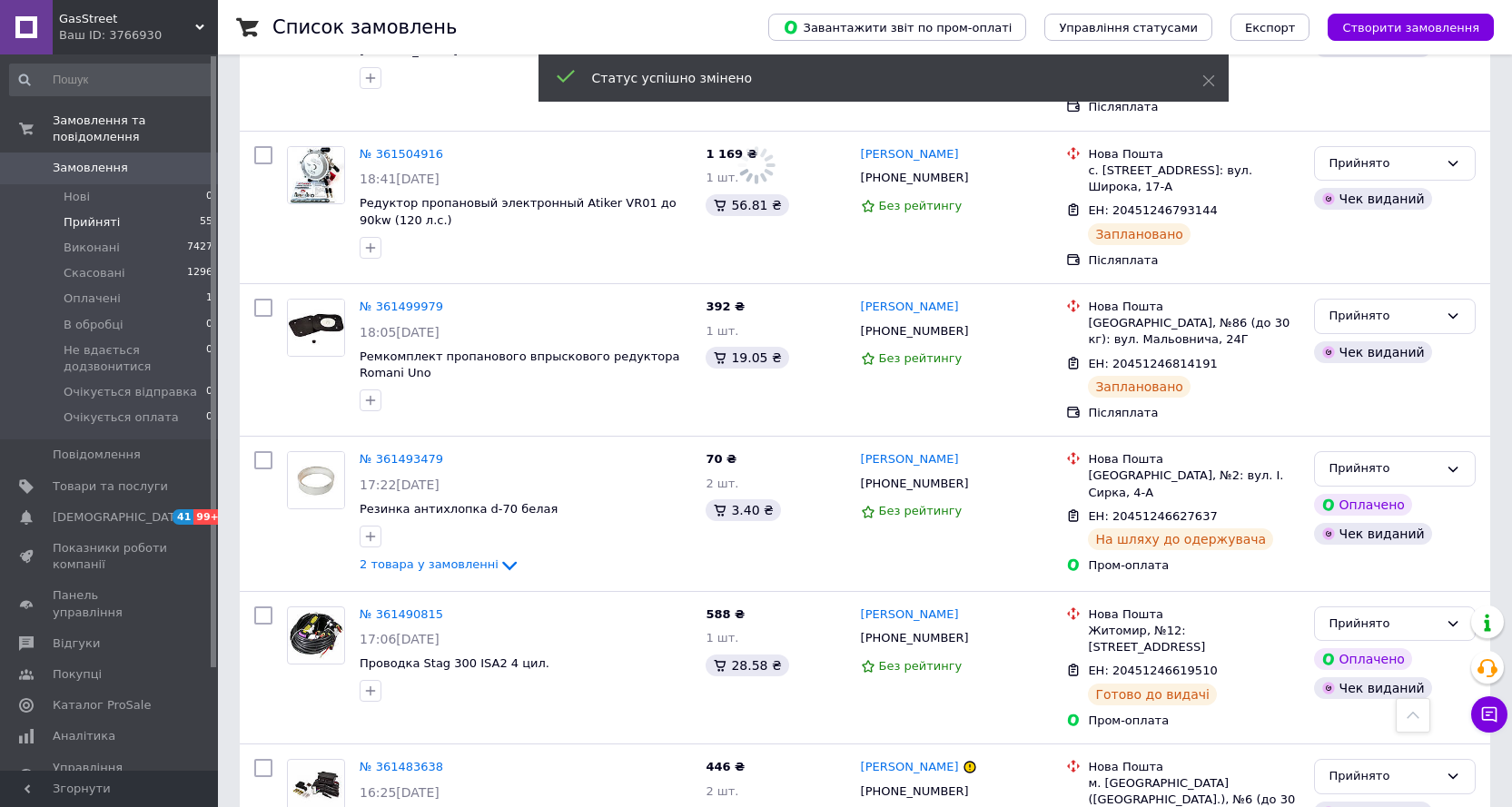
scroll to position [3316, 0]
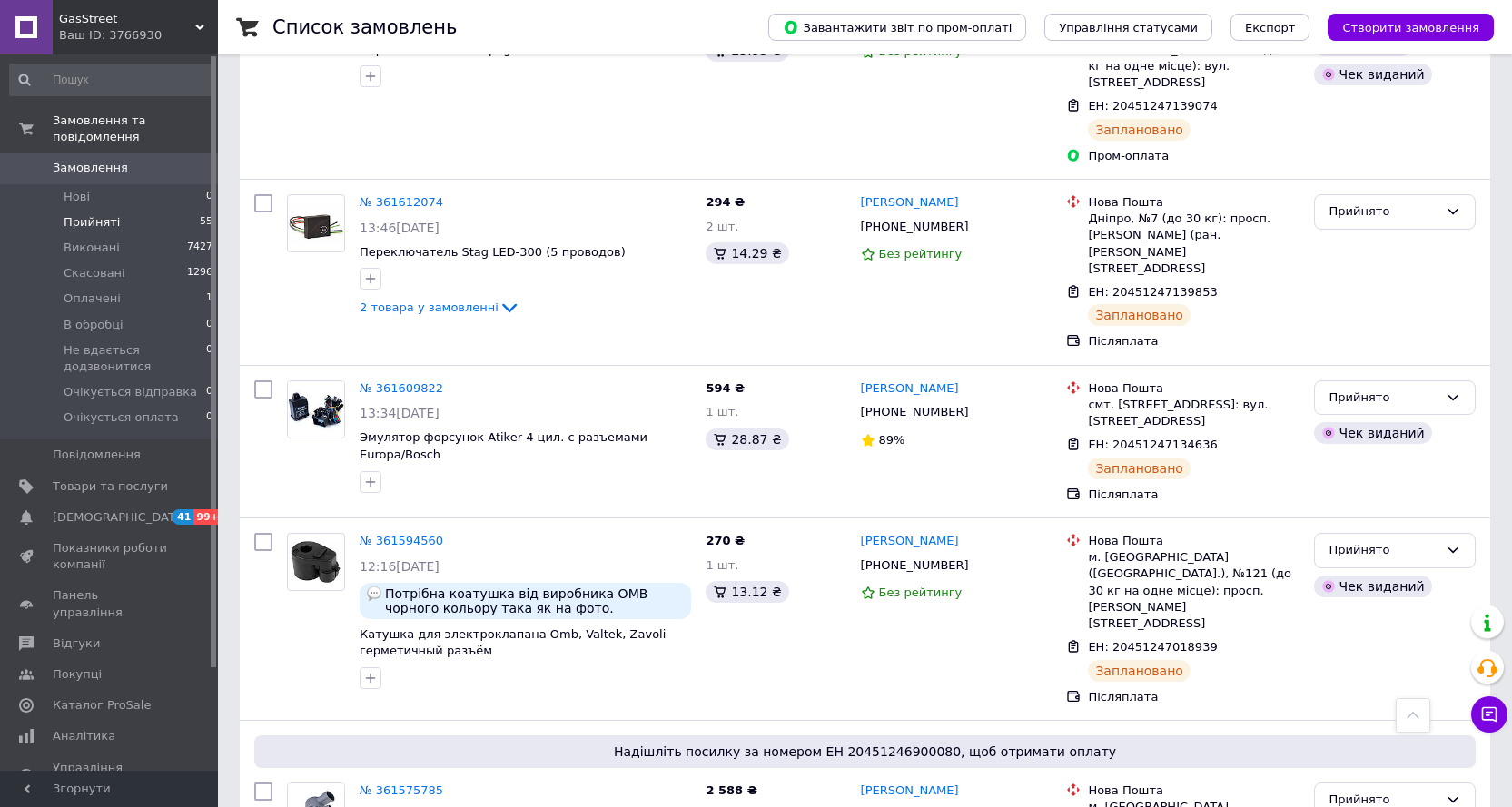
scroll to position [1592, 0]
